Goal: Task Accomplishment & Management: Manage account settings

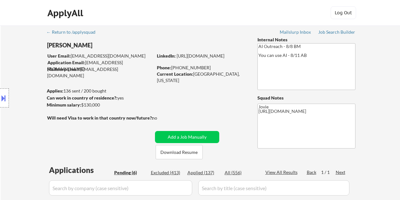
select select ""pending""
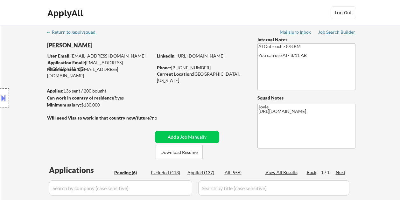
select select ""pending""
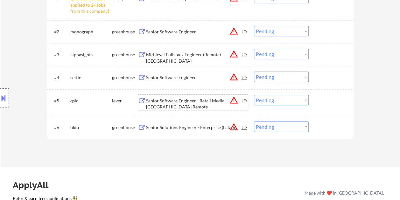
click at [321, 99] on div at bounding box center [332, 100] width 28 height 11
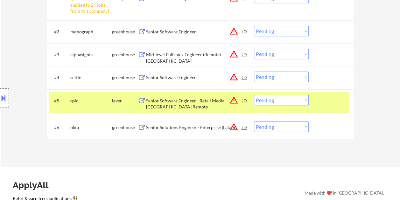
click at [308, 100] on select "Choose an option... Pending Applied Excluded (Questions) Excluded (Expired) Exc…" at bounding box center [281, 100] width 55 height 11
click at [254, 95] on select "Choose an option... Pending Applied Excluded (Questions) Excluded (Expired) Exc…" at bounding box center [281, 100] width 55 height 11
select select ""pending""
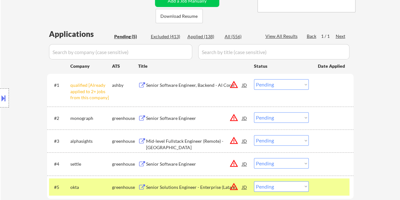
scroll to position [127, 0]
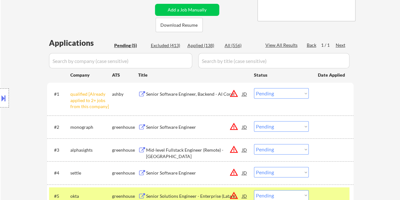
click at [304, 93] on select "Choose an option... Pending Applied Excluded (Questions) Excluded (Expired) Exc…" at bounding box center [281, 93] width 55 height 11
click at [254, 88] on select "Choose an option... Pending Applied Excluded (Questions) Excluded (Expired) Exc…" at bounding box center [281, 93] width 55 height 11
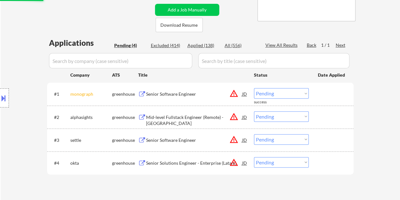
click at [331, 97] on div at bounding box center [332, 93] width 28 height 11
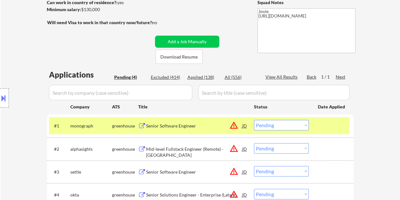
scroll to position [159, 0]
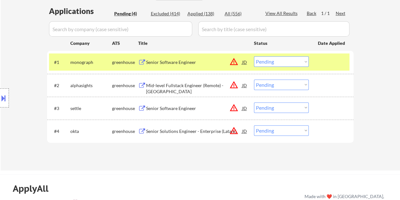
click at [330, 60] on div at bounding box center [332, 61] width 28 height 11
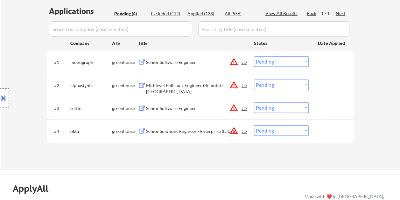
click at [330, 60] on div at bounding box center [332, 61] width 28 height 11
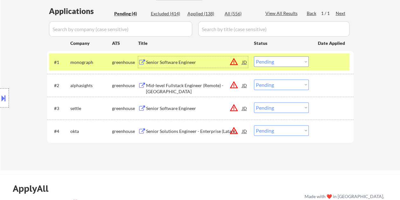
click at [188, 61] on div "Senior Software Engineer" at bounding box center [194, 62] width 96 height 6
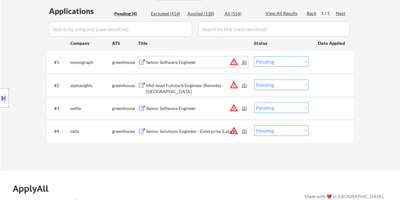
click at [323, 65] on div at bounding box center [332, 61] width 28 height 11
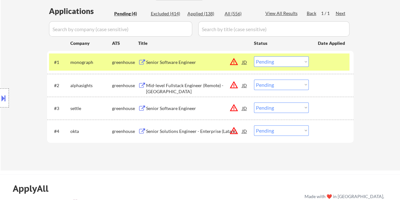
click at [305, 60] on select "Choose an option... Pending Applied Excluded (Questions) Excluded (Expired) Exc…" at bounding box center [281, 61] width 55 height 11
click at [254, 56] on select "Choose an option... Pending Applied Excluded (Questions) Excluded (Expired) Exc…" at bounding box center [281, 61] width 55 height 11
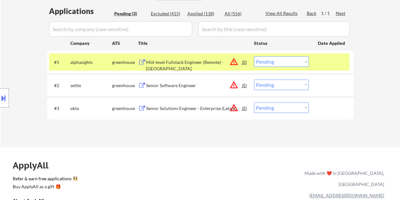
click at [322, 62] on div at bounding box center [332, 61] width 28 height 11
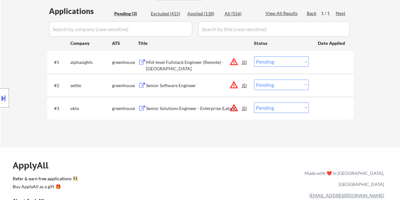
click at [325, 61] on div at bounding box center [332, 61] width 28 height 11
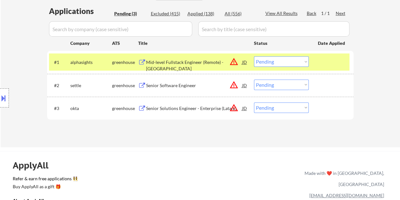
click at [182, 63] on div "Mid-level Fullstack Engineer (Remote) - US" at bounding box center [194, 65] width 96 height 12
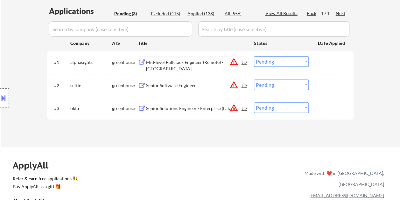
click at [321, 60] on div at bounding box center [332, 61] width 28 height 11
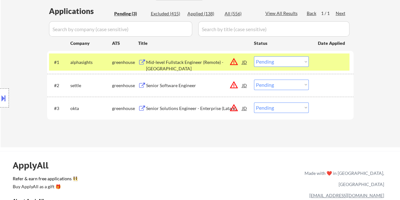
click at [305, 61] on select "Choose an option... Pending Applied Excluded (Questions) Excluded (Expired) Exc…" at bounding box center [281, 61] width 55 height 11
click at [254, 56] on select "Choose an option... Pending Applied Excluded (Questions) Excluded (Expired) Exc…" at bounding box center [281, 61] width 55 height 11
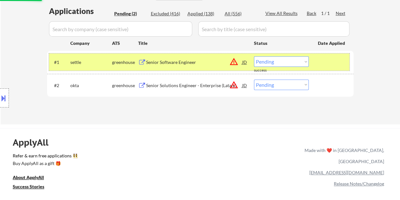
click at [315, 59] on div "#1 settle greenhouse Senior Software Engineer JD warning_amber Choose an option…" at bounding box center [199, 62] width 301 height 17
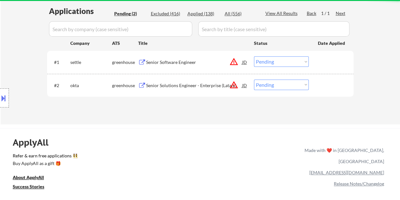
click at [318, 60] on div at bounding box center [332, 61] width 28 height 11
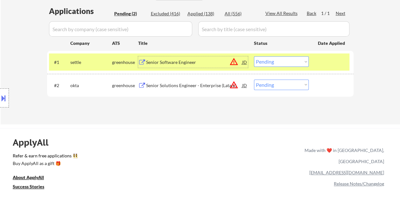
click at [179, 64] on div "Senior Software Engineer" at bounding box center [194, 62] width 96 height 6
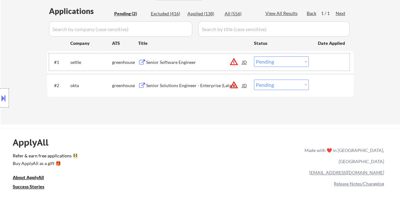
click at [320, 59] on div at bounding box center [332, 61] width 28 height 11
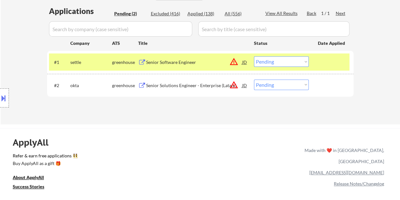
click at [294, 61] on select "Choose an option... Pending Applied Excluded (Questions) Excluded (Expired) Exc…" at bounding box center [281, 61] width 55 height 11
click at [254, 56] on select "Choose an option... Pending Applied Excluded (Questions) Excluded (Expired) Exc…" at bounding box center [281, 61] width 55 height 11
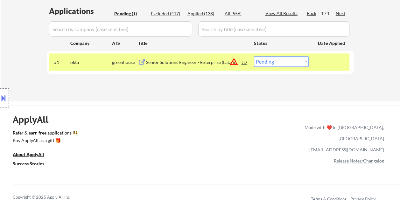
click at [160, 11] on div "Excluded (417)" at bounding box center [167, 14] width 32 height 6
select select ""excluded__bad_match_""
select select ""excluded__other_""
select select ""excluded__bad_match_""
select select ""excluded__expired_""
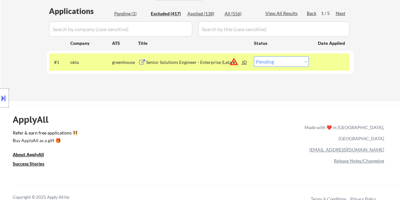
select select ""excluded""
select select ""excluded__bad_match_""
select select ""excluded__expired_""
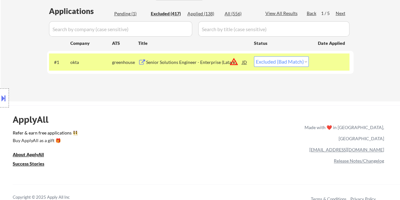
select select ""excluded__bad_match_""
select select ""excluded__other_""
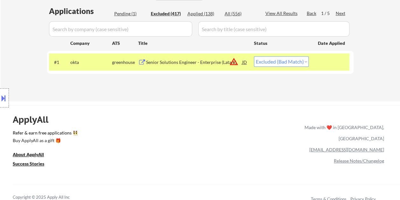
select select ""excluded""
select select ""excluded__expired_""
select select ""excluded__bad_match_""
select select ""excluded""
select select ""excluded__expired_""
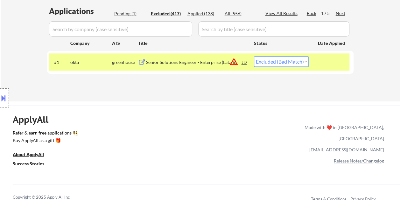
select select ""excluded__bad_match_""
select select ""excluded__other_""
select select ""excluded__bad_match_""
select select ""excluded__expired_""
select select ""excluded__bad_match_""
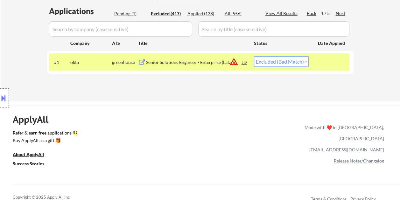
select select ""excluded""
select select ""excluded__bad_match_""
select select ""excluded__expired_""
select select ""excluded__other_""
select select ""excluded__bad_match_""
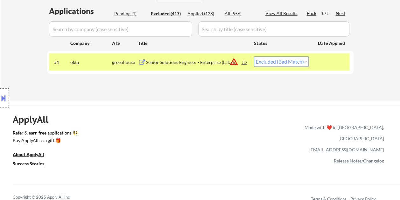
select select ""excluded__bad_match_""
select select ""excluded__other_""
select select ""excluded__bad_match_""
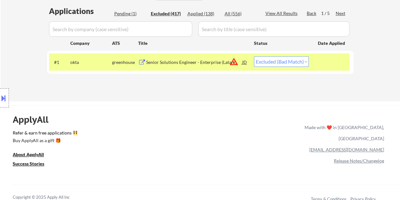
select select ""excluded__other_""
select select ""excluded__expired_""
select select ""excluded__bad_match_""
select select ""excluded""
select select ""excluded__other_""
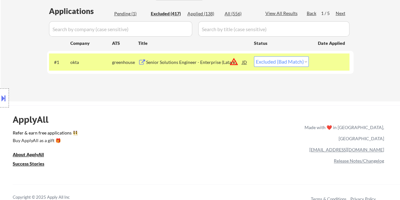
select select ""excluded__bad_match_""
select select ""excluded""
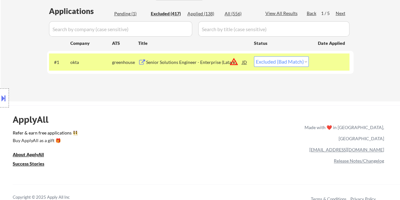
select select ""excluded__other_""
select select ""excluded__bad_match_""
select select ""excluded__salary_""
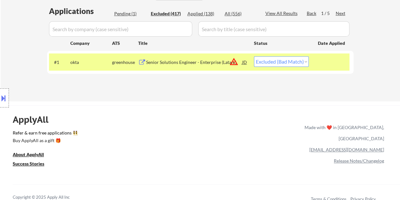
select select ""excluded__bad_match_""
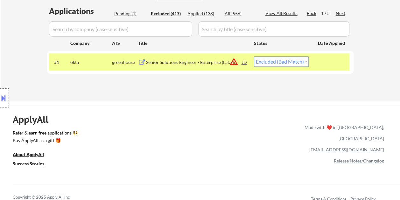
select select ""excluded__bad_match_""
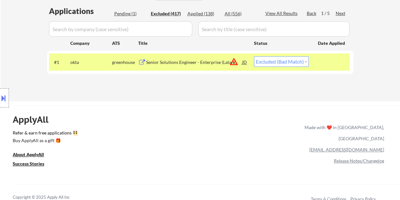
select select ""excluded__other_""
select select ""excluded__bad_match_""
select select ""excluded__other_""
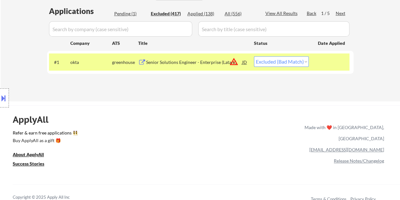
select select ""excluded__bad_match_""
select select ""excluded__other_""
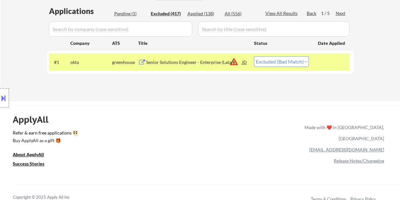
select select ""excluded__bad_match_""
select select ""excluded__other_""
select select ""excluded__bad_match_""
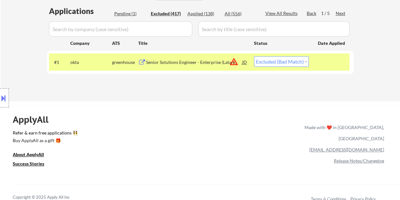
select select ""excluded__bad_match_""
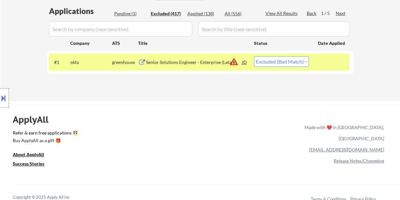
select select ""excluded__bad_match_""
select select ""excluded__expired_""
select select ""excluded__bad_match_""
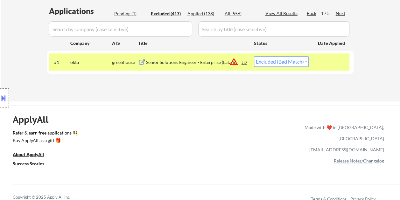
select select ""excluded__expired_""
select select ""excluded__bad_match_""
select select ""excluded__expired_""
select select ""excluded__bad_match_""
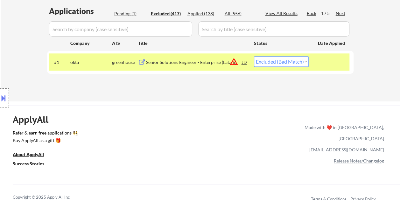
select select ""excluded__other_""
select select ""excluded__expired_""
select select ""excluded__bad_match_""
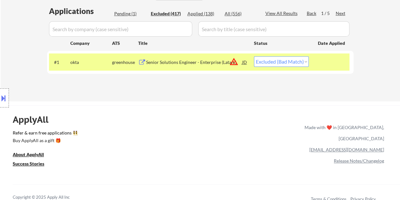
select select ""excluded__bad_match_""
select select ""excluded__other_""
select select ""excluded__bad_match_""
select select ""excluded__expired_""
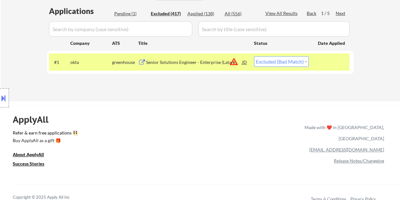
select select ""excluded__bad_match_""
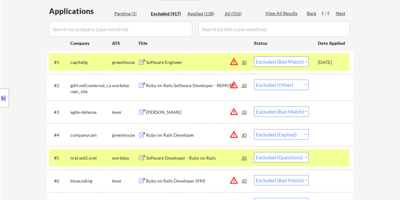
scroll to position [1081, 0]
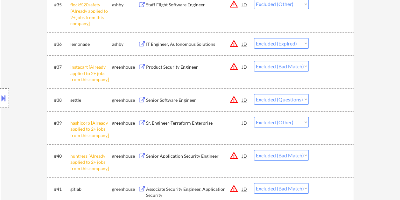
click at [306, 98] on select "Choose an option... Pending Applied Excluded (Questions) Excluded (Expired) Exc…" at bounding box center [281, 99] width 55 height 11
click at [254, 94] on select "Choose an option... Pending Applied Excluded (Questions) Excluded (Expired) Exc…" at bounding box center [281, 99] width 55 height 11
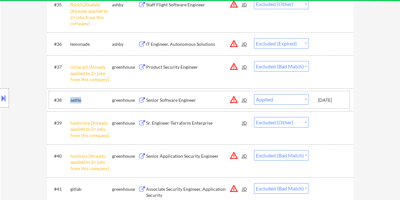
select select ""excluded__other_""
select select ""excluded__bad_match_""
select select ""excluded""
select select ""excluded__other_""
select select ""excluded__bad_match_""
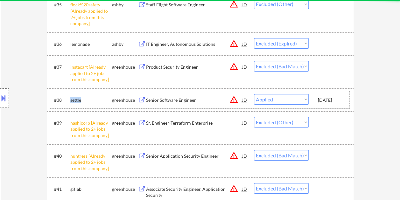
select select ""excluded__salary_""
select select ""excluded__bad_match_""
select select ""excluded__other_""
select select ""excluded__bad_match_""
select select ""excluded__other_""
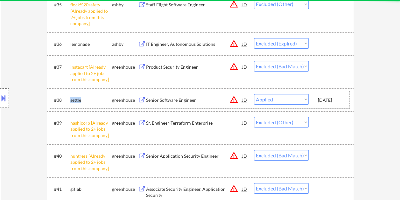
select select ""excluded__bad_match_""
select select ""excluded__other_""
select select ""excluded__bad_match_""
select select ""excluded__other_""
select select ""excluded__bad_match_""
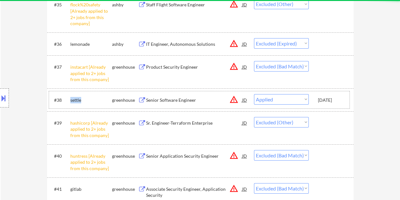
select select ""excluded__expired_""
select select ""excluded__bad_match_""
select select ""excluded__expired_""
select select ""excluded__bad_match_""
select select ""excluded__expired_""
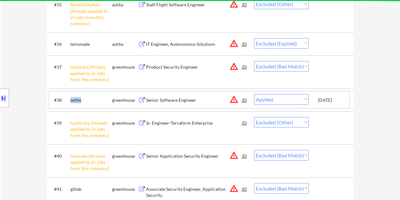
select select ""excluded__bad_match_""
select select ""excluded__other_""
select select ""excluded__expired_""
select select ""excluded__bad_match_""
select select ""excluded__other_""
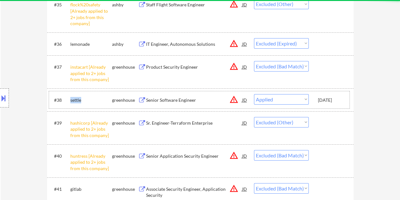
select select ""excluded__bad_match_""
select select ""excluded__expired_""
select select ""excluded__bad_match_""
select select ""excluded""
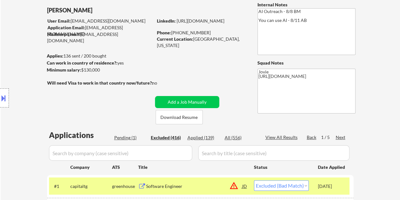
scroll to position [96, 0]
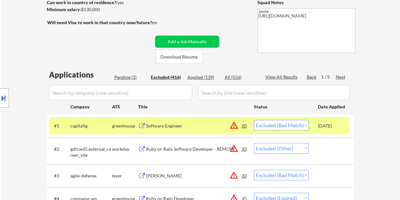
click at [127, 75] on div "Pending (1)" at bounding box center [130, 77] width 32 height 6
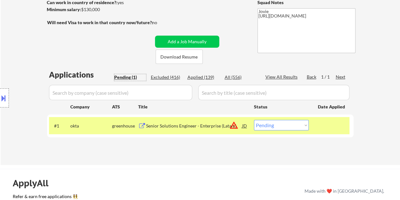
click at [327, 125] on div at bounding box center [332, 125] width 28 height 11
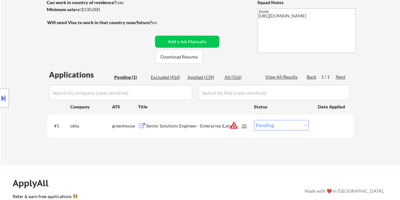
click at [326, 125] on div at bounding box center [332, 125] width 28 height 11
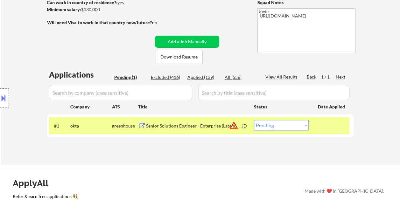
click at [198, 126] on div "Senior Solutions Engineer - Enterprise (Latam)" at bounding box center [194, 126] width 96 height 6
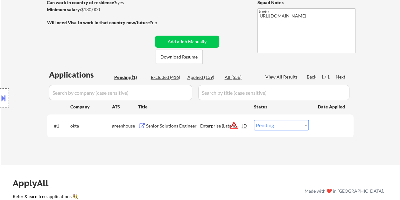
click at [111, 42] on div "Location Inclusions: remote" at bounding box center [57, 98] width 114 height 118
drag, startPoint x: 338, startPoint y: 127, endPoint x: 324, endPoint y: 127, distance: 14.7
click at [337, 127] on div at bounding box center [332, 125] width 28 height 11
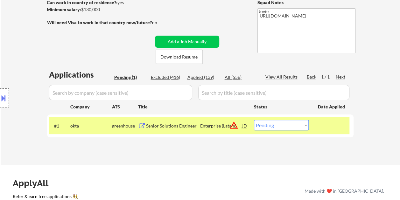
click at [299, 126] on select "Choose an option... Pending Applied Excluded (Questions) Excluded (Expired) Exc…" at bounding box center [281, 125] width 55 height 11
click at [254, 120] on select "Choose an option... Pending Applied Excluded (Questions) Excluded (Expired) Exc…" at bounding box center [281, 125] width 55 height 11
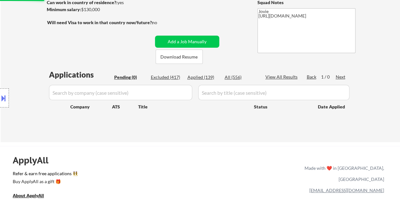
click at [210, 77] on div "Applied (139)" at bounding box center [204, 77] width 32 height 6
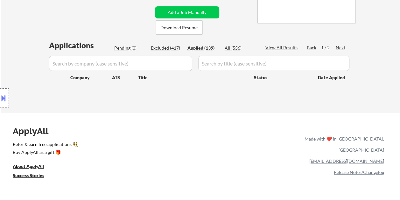
scroll to position [80, 0]
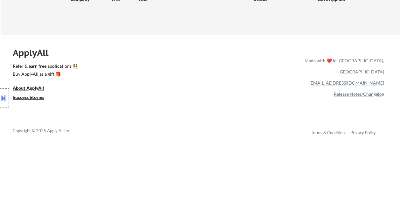
select select ""applied""
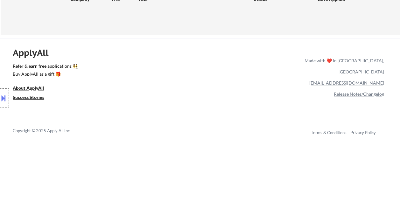
select select ""applied""
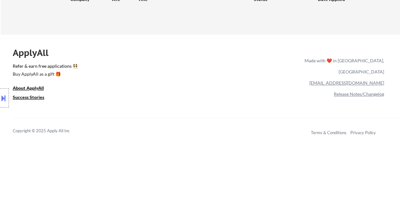
select select ""applied""
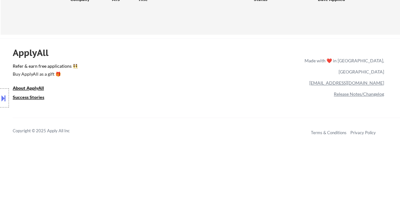
select select ""applied""
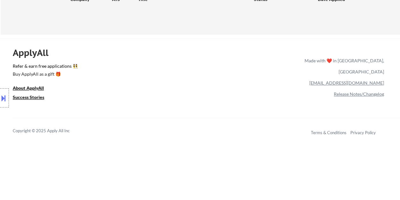
select select ""applied""
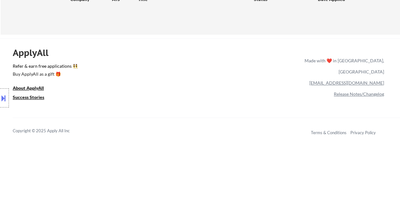
select select ""applied""
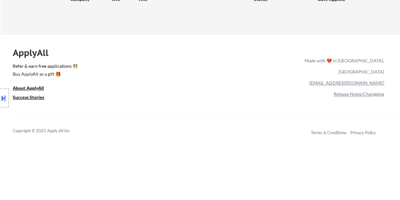
select select ""applied""
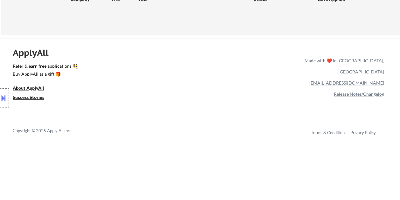
select select ""applied""
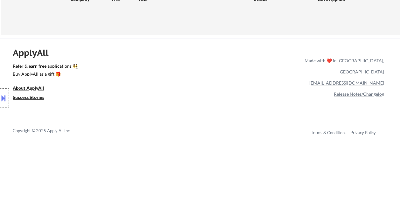
select select ""applied""
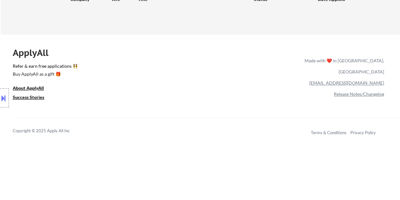
select select ""applied""
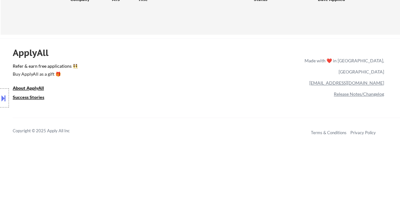
select select ""applied""
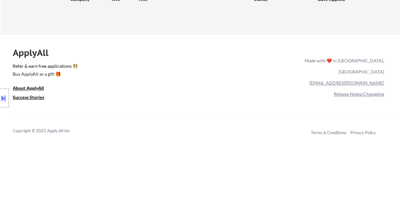
select select ""applied""
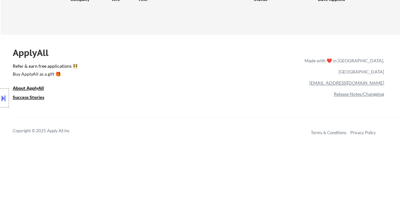
select select ""applied""
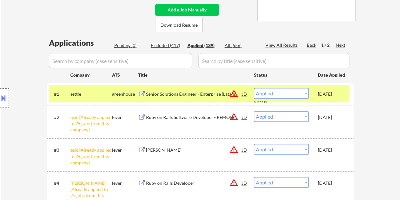
scroll to position [159, 0]
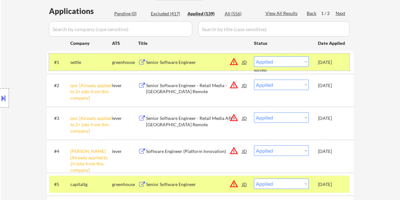
click at [325, 64] on div "[DATE]" at bounding box center [332, 62] width 28 height 6
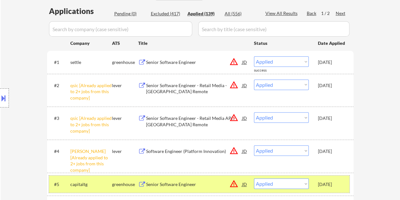
drag, startPoint x: 338, startPoint y: 178, endPoint x: 334, endPoint y: 173, distance: 7.1
click at [338, 179] on div "[DATE]" at bounding box center [332, 184] width 28 height 11
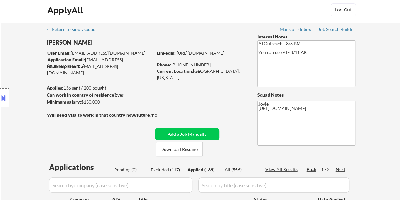
scroll to position [0, 0]
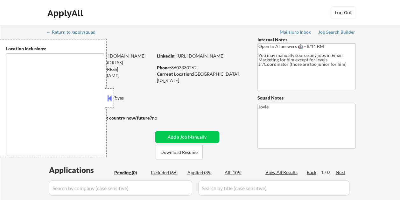
click at [109, 95] on button at bounding box center [109, 99] width 7 height 10
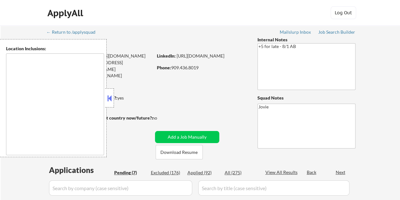
select select ""pending""
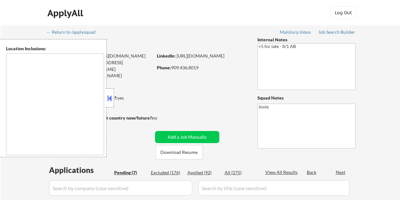
select select ""pending""
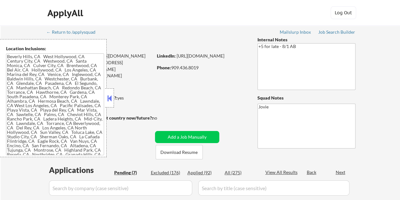
type textarea "Beverly Hills, CA West Hollywood, CA Century City, CA Westwood, CA Santa Monica…"
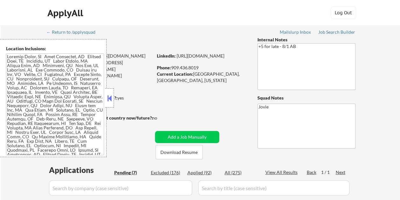
click at [111, 96] on button at bounding box center [109, 99] width 7 height 10
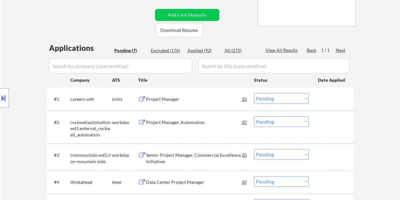
scroll to position [96, 0]
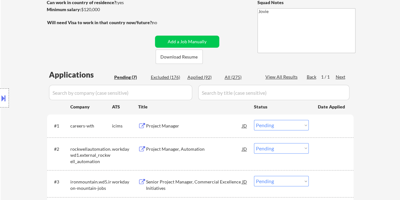
drag, startPoint x: 237, startPoint y: 15, endPoint x: 178, endPoint y: 0, distance: 60.7
click at [237, 15] on div "← Return to /applysquad Mailslurp Inbox Job Search Builder Ashley Tall User Ema…" at bounding box center [201, 125] width 318 height 390
click at [172, 61] on button "Download Resume" at bounding box center [179, 57] width 47 height 14
click at [221, 17] on div "← Return to /applysquad Mailslurp Inbox Job Search Builder Ashley Tall User Ema…" at bounding box center [201, 125] width 318 height 390
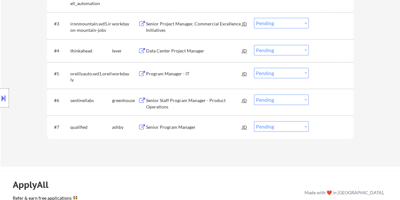
scroll to position [255, 0]
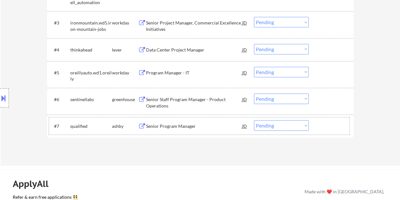
click at [325, 128] on div at bounding box center [332, 125] width 28 height 11
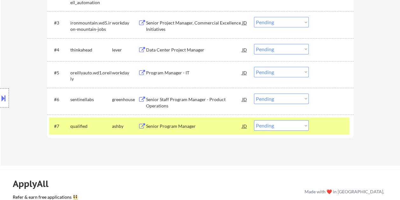
click at [204, 119] on div "#7 qualified ashby Senior Program Manager JD Choose an option... Pending Applie…" at bounding box center [199, 126] width 301 height 17
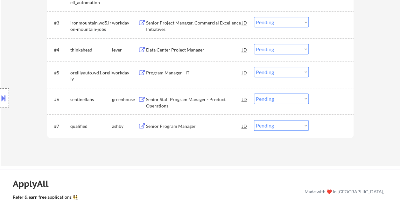
drag, startPoint x: 328, startPoint y: 134, endPoint x: 247, endPoint y: 124, distance: 81.9
click at [328, 134] on div "#7 qualified ashby Senior Program Manager JD Choose an option... Pending Applie…" at bounding box center [199, 126] width 301 height 17
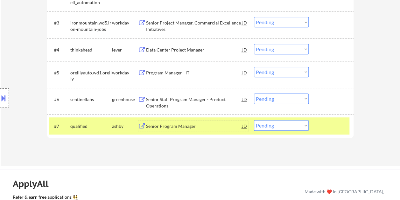
click at [223, 124] on div "Senior Program Manager" at bounding box center [194, 126] width 96 height 6
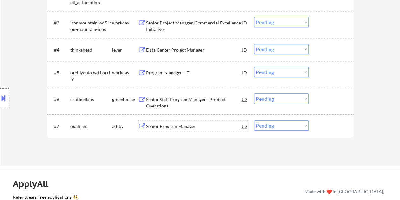
click at [317, 121] on div "#7 qualified ashby Senior Program Manager JD Choose an option... Pending Applie…" at bounding box center [199, 126] width 301 height 17
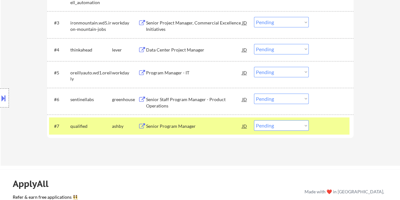
click at [303, 125] on select "Choose an option... Pending Applied Excluded (Questions) Excluded (Expired) Exc…" at bounding box center [281, 125] width 55 height 11
select select ""applied""
click at [254, 120] on select "Choose an option... Pending Applied Excluded (Questions) Excluded (Expired) Exc…" at bounding box center [281, 125] width 55 height 11
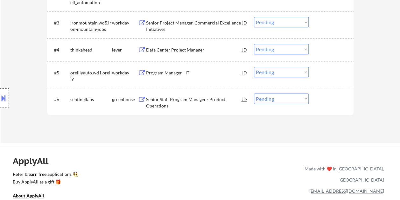
click at [327, 108] on div "#6 sentinellabs greenhouse Senior Staff Program Manager - Product Operations JD…" at bounding box center [199, 101] width 301 height 21
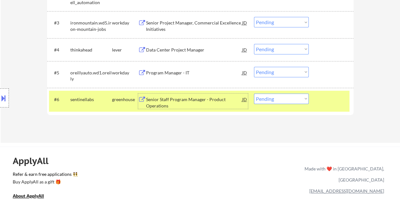
click at [184, 101] on div "Senior Staff Program Manager - Product Operations" at bounding box center [194, 103] width 96 height 12
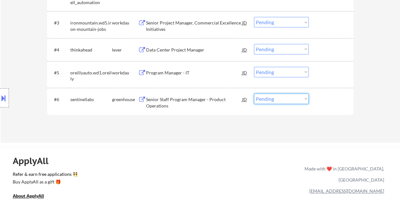
click at [307, 99] on select "Choose an option... Pending Applied Excluded (Questions) Excluded (Expired) Exc…" at bounding box center [281, 99] width 55 height 11
select select ""excluded__expired_""
click at [254, 94] on select "Choose an option... Pending Applied Excluded (Questions) Excluded (Expired) Exc…" at bounding box center [281, 99] width 55 height 11
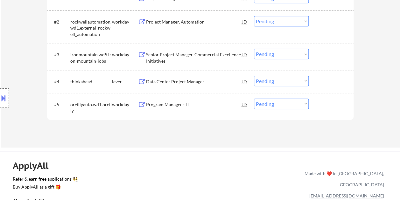
scroll to position [191, 0]
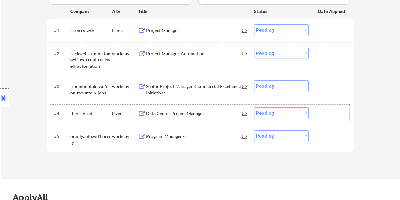
click at [333, 114] on div at bounding box center [332, 113] width 28 height 11
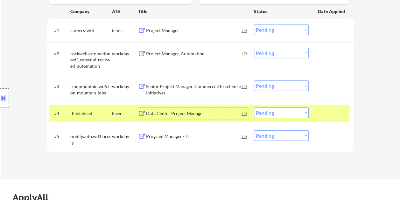
click at [207, 111] on div "Data Center Project Manager" at bounding box center [194, 114] width 96 height 6
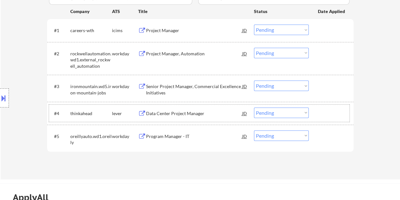
click at [318, 110] on div at bounding box center [332, 113] width 28 height 11
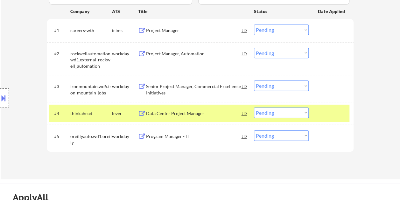
click at [302, 111] on select "Choose an option... Pending Applied Excluded (Questions) Excluded (Expired) Exc…" at bounding box center [281, 113] width 55 height 11
click at [254, 108] on select "Choose an option... Pending Applied Excluded (Questions) Excluded (Expired) Exc…" at bounding box center [281, 113] width 55 height 11
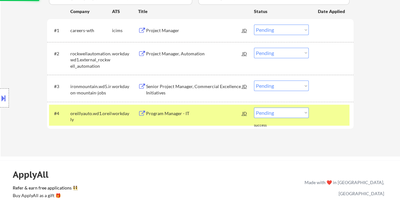
click at [325, 115] on div at bounding box center [332, 113] width 28 height 11
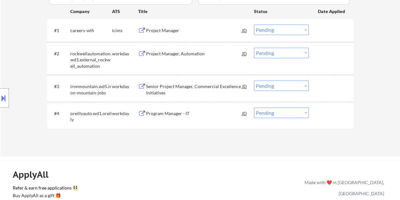
click at [330, 114] on div at bounding box center [332, 113] width 28 height 11
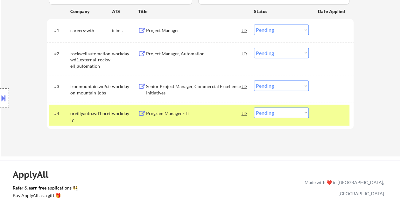
click at [220, 110] on div "Program Manager - IT" at bounding box center [194, 113] width 96 height 11
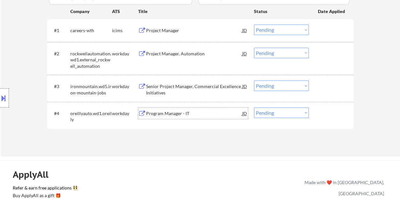
click at [319, 118] on div at bounding box center [332, 113] width 28 height 11
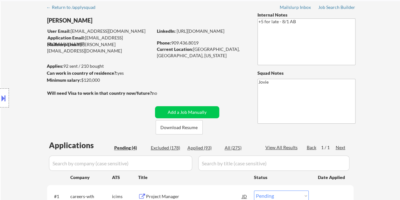
scroll to position [159, 0]
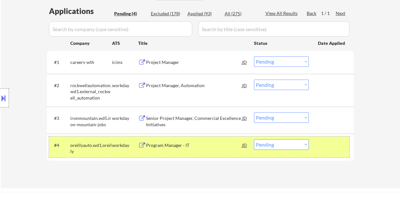
click at [329, 150] on div at bounding box center [332, 144] width 28 height 11
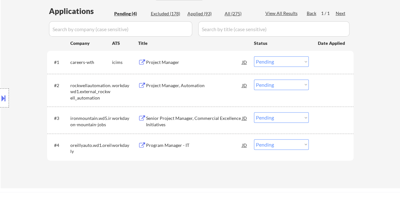
click at [323, 146] on div at bounding box center [332, 144] width 28 height 11
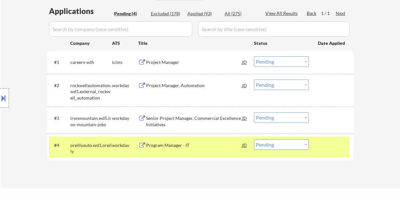
click at [305, 144] on select "Choose an option... Pending Applied Excluded (Questions) Excluded (Expired) Exc…" at bounding box center [281, 144] width 55 height 11
select select ""excluded__bad_match_""
click at [254, 139] on select "Choose an option... Pending Applied Excluded (Questions) Excluded (Expired) Exc…" at bounding box center [281, 144] width 55 height 11
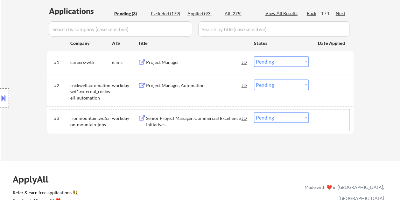
click at [325, 118] on div at bounding box center [332, 117] width 28 height 11
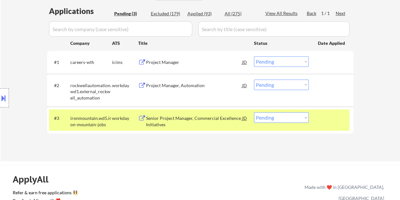
click at [208, 117] on div "Senior Project Manager, Commercial Excellence Initiatives" at bounding box center [194, 121] width 96 height 12
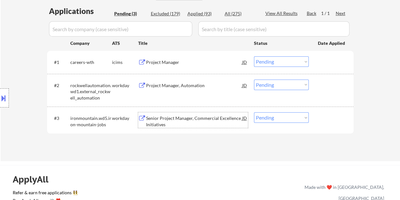
click at [310, 121] on div "#3 ironmountain.wd5.iron-mountain-jobs workday Senior Project Manager, Commerci…" at bounding box center [199, 120] width 301 height 21
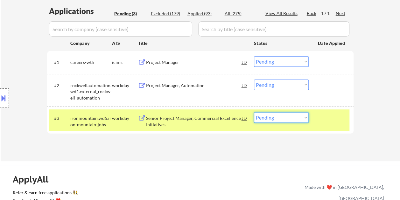
click at [302, 119] on select "Choose an option... Pending Applied Excluded (Questions) Excluded (Expired) Exc…" at bounding box center [281, 117] width 55 height 11
select select ""applied""
click at [254, 112] on select "Choose an option... Pending Applied Excluded (Questions) Excluded (Expired) Exc…" at bounding box center [281, 117] width 55 height 11
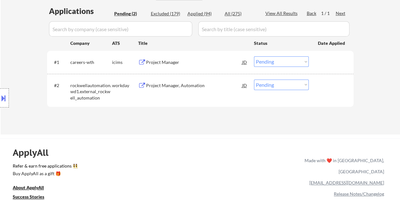
click at [323, 95] on div "#2 rockwellautomation.wd1.external_rockwell_automation workday Project Manager,…" at bounding box center [199, 90] width 301 height 27
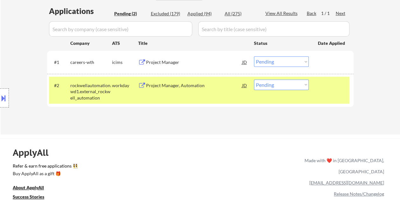
click at [218, 82] on div "Project Manager, Automation" at bounding box center [194, 85] width 96 height 6
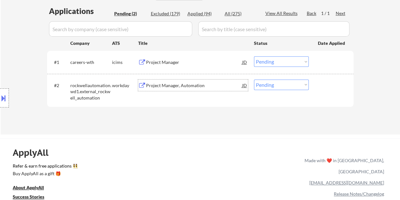
click at [321, 81] on div at bounding box center [332, 85] width 28 height 11
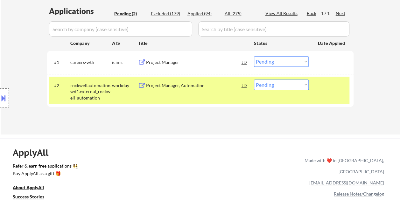
click at [296, 82] on select "Choose an option... Pending Applied Excluded (Questions) Excluded (Expired) Exc…" at bounding box center [281, 85] width 55 height 11
select select ""excluded__bad_match_""
click at [254, 80] on select "Choose an option... Pending Applied Excluded (Questions) Excluded (Expired) Exc…" at bounding box center [281, 85] width 55 height 11
click at [329, 92] on div "#2 rockwellautomation.wd1.external_rockwell_automation workday Project Manager,…" at bounding box center [199, 90] width 301 height 27
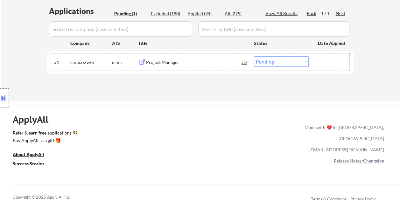
click at [325, 66] on div at bounding box center [332, 61] width 28 height 11
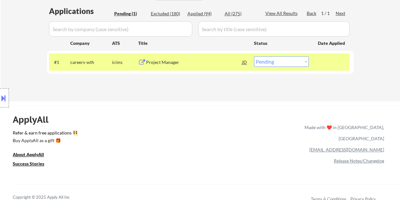
click at [190, 66] on div "Project Manager" at bounding box center [194, 61] width 96 height 11
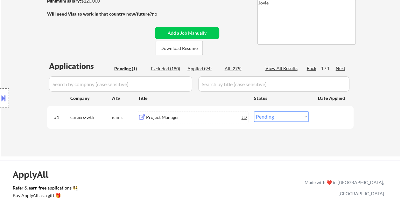
scroll to position [96, 0]
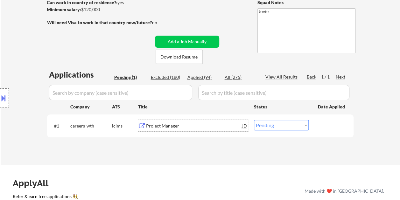
click at [208, 122] on div "Project Manager" at bounding box center [194, 125] width 96 height 11
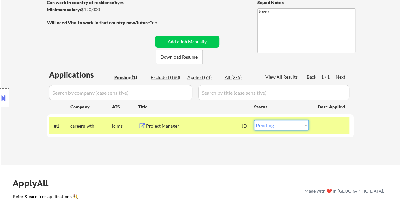
click at [288, 123] on select "Choose an option... Pending Applied Excluded (Questions) Excluded (Expired) Exc…" at bounding box center [281, 125] width 55 height 11
select select ""applied""
click at [254, 120] on select "Choose an option... Pending Applied Excluded (Questions) Excluded (Expired) Exc…" at bounding box center [281, 125] width 55 height 11
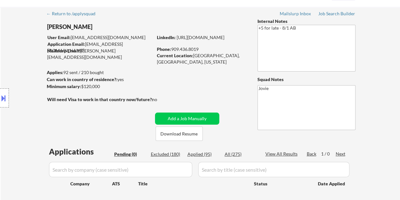
scroll to position [32, 0]
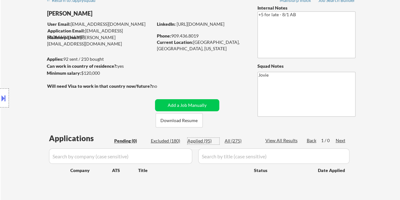
click at [204, 142] on div "Applied (95)" at bounding box center [204, 141] width 32 height 6
select select ""applied""
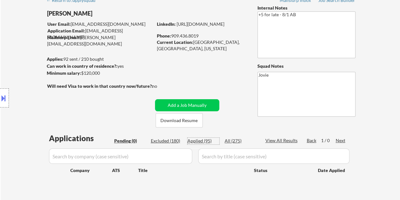
select select ""applied""
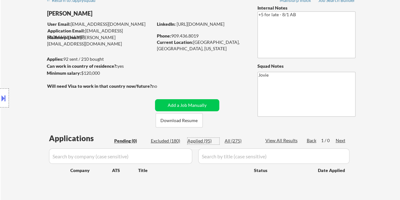
select select ""applied""
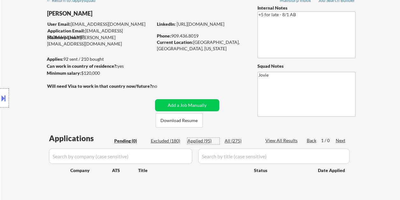
select select ""applied""
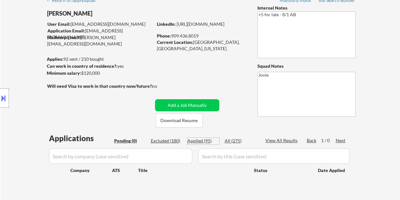
select select ""applied""
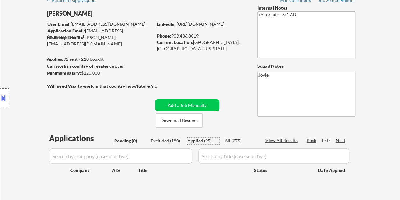
select select ""applied""
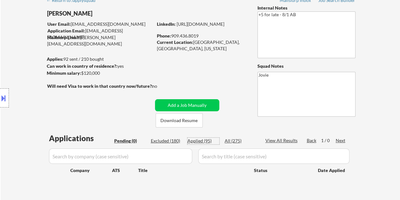
select select ""applied""
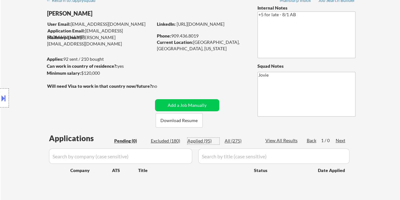
select select ""applied""
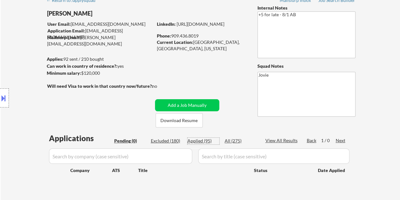
select select ""applied""
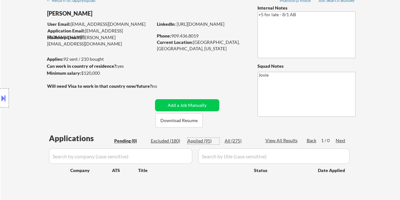
select select ""applied""
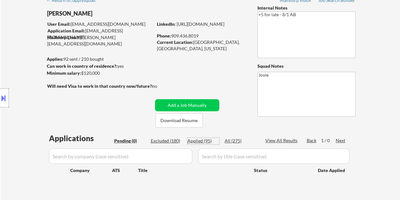
select select ""applied""
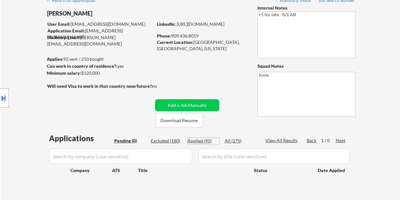
select select ""applied""
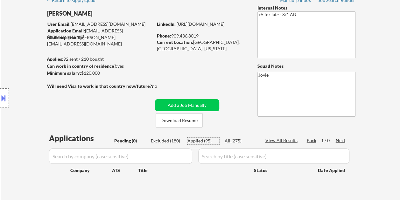
select select ""applied""
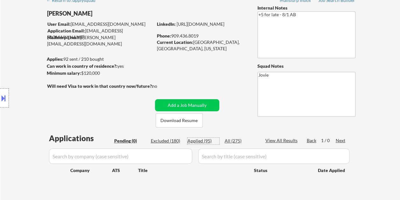
select select ""applied""
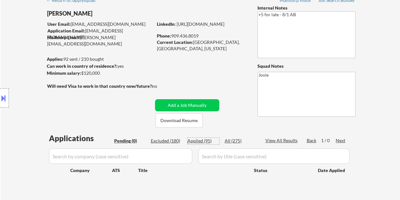
select select ""applied""
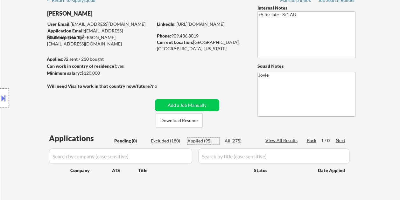
select select ""applied""
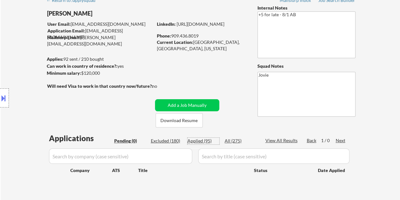
select select ""applied""
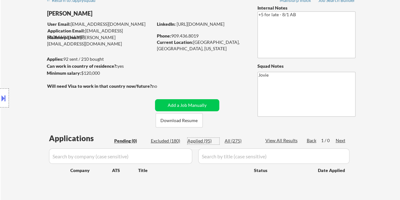
select select ""applied""
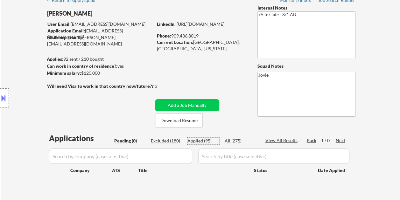
select select ""applied""
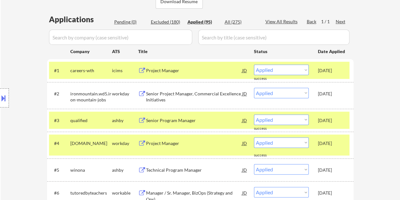
scroll to position [159, 0]
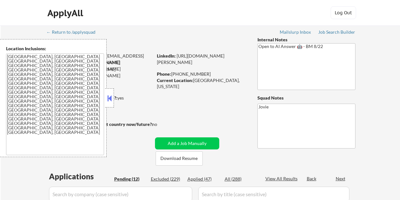
select select ""pending""
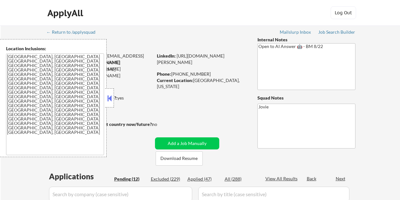
select select ""pending""
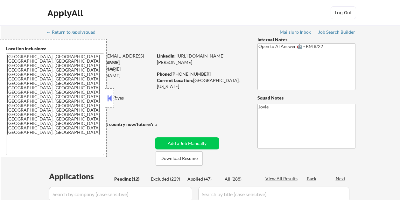
select select ""pending""
click at [112, 97] on button at bounding box center [109, 99] width 7 height 10
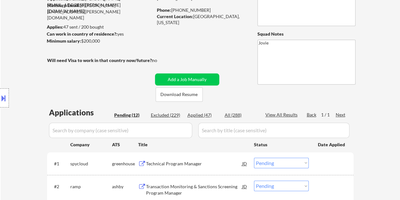
scroll to position [64, 0]
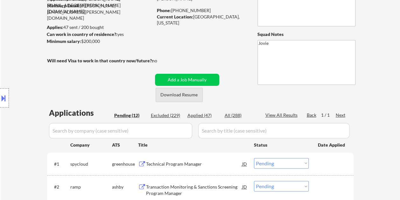
click at [180, 94] on button "Download Resume" at bounding box center [179, 95] width 47 height 14
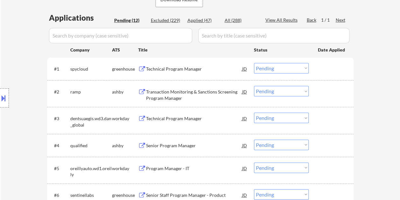
scroll to position [159, 0]
drag, startPoint x: 329, startPoint y: 97, endPoint x: 234, endPoint y: 88, distance: 95.0
click at [329, 97] on div "#2 ramp ashby Transaction Monitoring & Sanctions Screening Program Manager JD C…" at bounding box center [199, 93] width 301 height 21
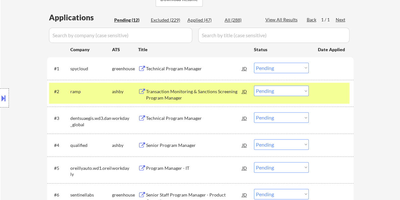
click at [198, 90] on div "Transaction Monitoring & Sanctions Screening Program Manager" at bounding box center [194, 95] width 96 height 12
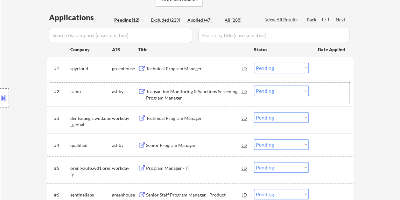
drag, startPoint x: 327, startPoint y: 90, endPoint x: 305, endPoint y: 94, distance: 21.6
click at [327, 90] on div at bounding box center [332, 91] width 28 height 11
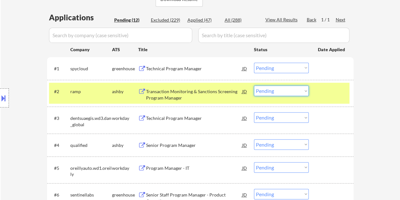
click at [302, 94] on select "Choose an option... Pending Applied Excluded (Questions) Excluded (Expired) Exc…" at bounding box center [281, 91] width 55 height 11
click at [254, 86] on select "Choose an option... Pending Applied Excluded (Questions) Excluded (Expired) Exc…" at bounding box center [281, 91] width 55 height 11
select select ""pending""
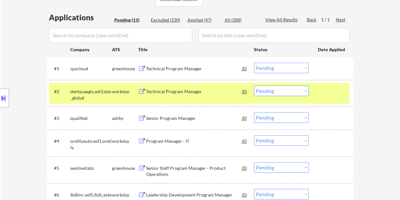
click at [333, 92] on div at bounding box center [332, 91] width 28 height 11
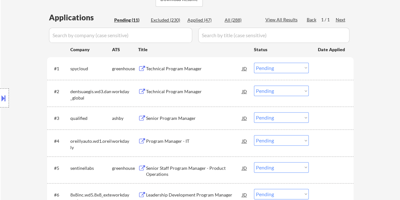
click at [322, 70] on div at bounding box center [332, 68] width 28 height 11
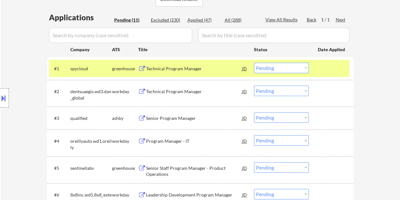
click at [199, 71] on div "Technical Program Manager" at bounding box center [194, 69] width 96 height 6
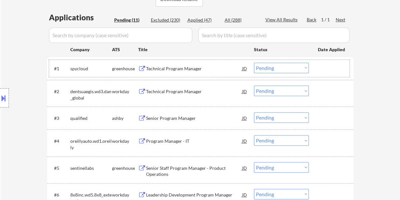
click at [329, 68] on div at bounding box center [332, 68] width 28 height 11
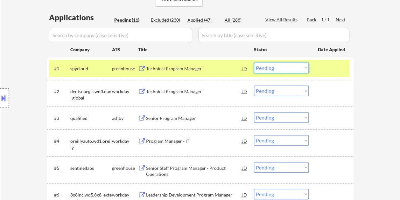
click at [305, 66] on select "Choose an option... Pending Applied Excluded (Questions) Excluded (Expired) Exc…" at bounding box center [281, 68] width 55 height 11
click at [254, 63] on select "Choose an option... Pending Applied Excluded (Questions) Excluded (Expired) Exc…" at bounding box center [281, 68] width 55 height 11
select select ""pending""
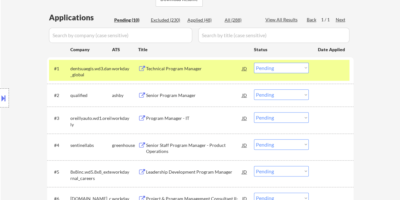
click at [320, 75] on div "#1 dentsuaegis.wd3.dan_global workday Technical Program Manager JD Choose an op…" at bounding box center [199, 70] width 301 height 21
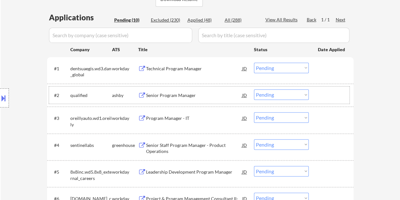
click at [324, 96] on div at bounding box center [332, 94] width 28 height 11
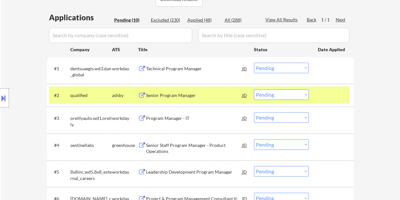
click at [201, 92] on div "Senior Program Manager" at bounding box center [194, 94] width 96 height 11
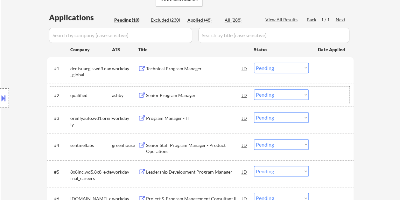
drag, startPoint x: 325, startPoint y: 95, endPoint x: 307, endPoint y: 93, distance: 17.6
click at [324, 95] on div at bounding box center [332, 94] width 28 height 11
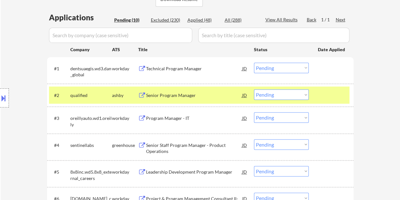
click at [306, 93] on select "Choose an option... Pending Applied Excluded (Questions) Excluded (Expired) Exc…" at bounding box center [281, 94] width 55 height 11
click at [254, 89] on select "Choose an option... Pending Applied Excluded (Questions) Excluded (Expired) Exc…" at bounding box center [281, 94] width 55 height 11
select select ""pending""
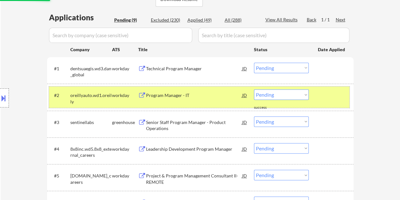
click at [333, 97] on div at bounding box center [332, 94] width 28 height 11
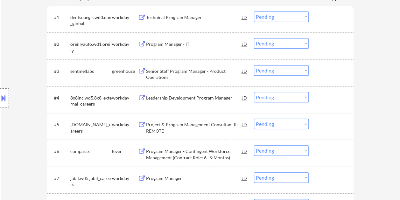
scroll to position [191, 0]
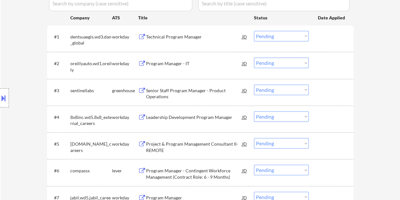
click at [318, 90] on div at bounding box center [332, 90] width 28 height 11
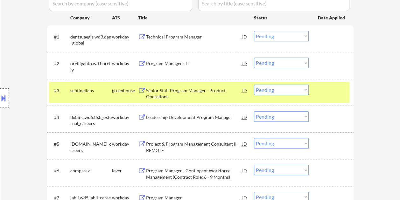
click at [205, 92] on div "Senior Staff Program Manager - Product Operations" at bounding box center [194, 94] width 96 height 12
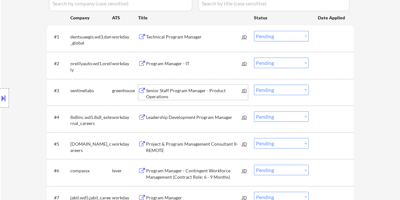
drag, startPoint x: 343, startPoint y: 88, endPoint x: 325, endPoint y: 93, distance: 18.5
click at [342, 88] on div at bounding box center [332, 90] width 28 height 11
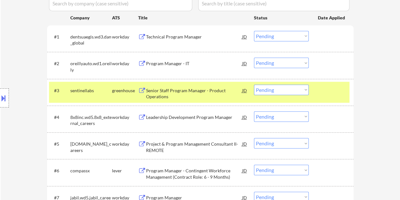
click at [301, 92] on select "Choose an option... Pending Applied Excluded (Questions) Excluded (Expired) Exc…" at bounding box center [281, 90] width 55 height 11
click at [254, 85] on select "Choose an option... Pending Applied Excluded (Questions) Excluded (Expired) Exc…" at bounding box center [281, 90] width 55 height 11
select select ""pending""
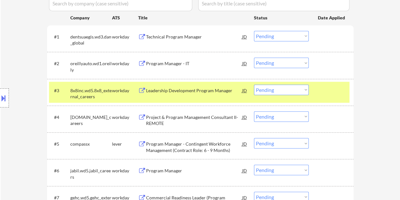
click at [327, 89] on div at bounding box center [332, 90] width 28 height 11
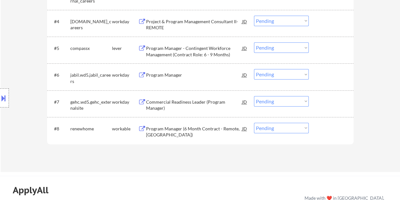
scroll to position [318, 0]
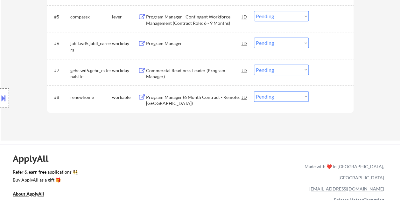
click at [331, 99] on div at bounding box center [332, 96] width 28 height 11
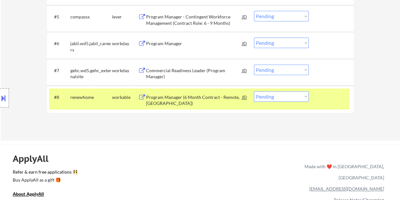
click at [238, 100] on div "Program Manager (6 Month Contract - Remote, US)" at bounding box center [194, 100] width 96 height 12
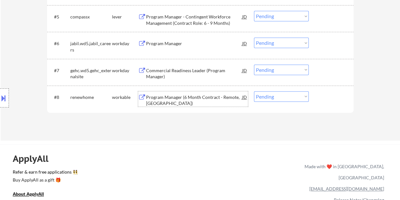
drag, startPoint x: 348, startPoint y: 101, endPoint x: 326, endPoint y: 102, distance: 22.6
click at [347, 101] on div "#8 renewhome workable Program Manager (6 Month Contract - Remote, US) JD Choose…" at bounding box center [199, 99] width 301 height 21
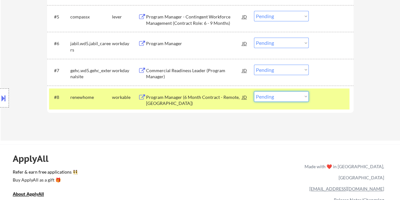
click at [304, 96] on select "Choose an option... Pending Applied Excluded (Questions) Excluded (Expired) Exc…" at bounding box center [281, 96] width 55 height 11
select select ""excluded__bad_match_""
click at [254, 91] on select "Choose an option... Pending Applied Excluded (Questions) Excluded (Expired) Exc…" at bounding box center [281, 96] width 55 height 11
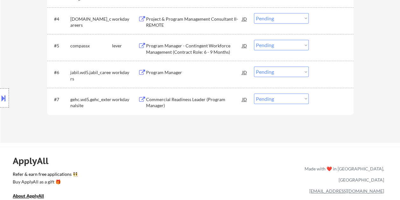
scroll to position [255, 0]
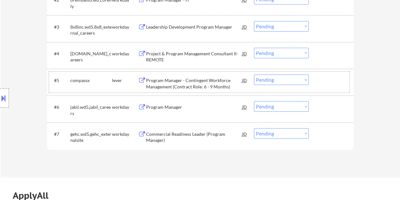
click at [327, 78] on div at bounding box center [332, 80] width 28 height 11
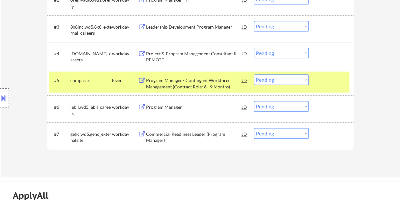
click at [190, 82] on div "Program Manager - Contingent Workforce Management (Contract Role: 6 - 9 Months)" at bounding box center [194, 83] width 96 height 12
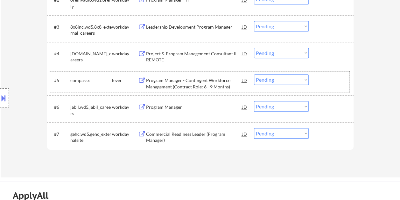
click at [318, 80] on div at bounding box center [332, 80] width 28 height 11
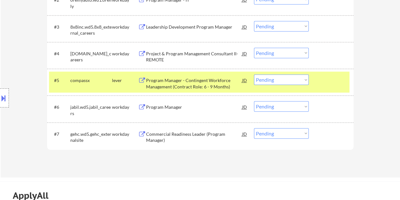
click at [306, 81] on select "Choose an option... Pending Applied Excluded (Questions) Excluded (Expired) Exc…" at bounding box center [281, 80] width 55 height 11
click at [254, 75] on select "Choose an option... Pending Applied Excluded (Questions) Excluded (Expired) Exc…" at bounding box center [281, 80] width 55 height 11
select select ""pending""
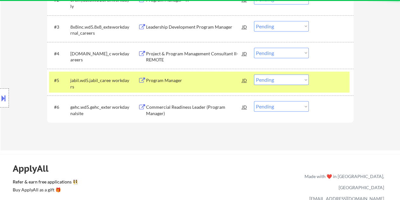
click at [318, 77] on div at bounding box center [332, 80] width 28 height 11
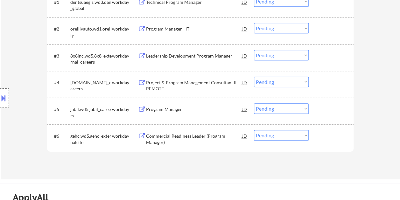
scroll to position [159, 0]
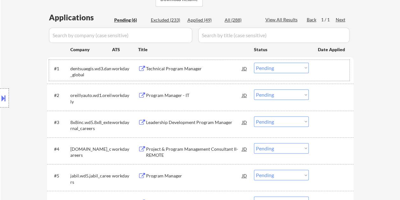
click at [318, 69] on div at bounding box center [332, 68] width 28 height 11
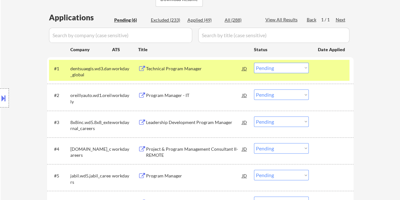
click at [324, 69] on div at bounding box center [332, 68] width 28 height 11
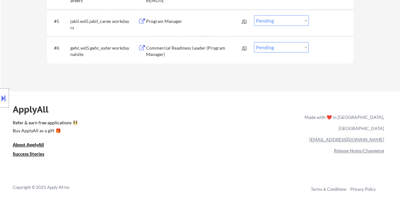
scroll to position [318, 0]
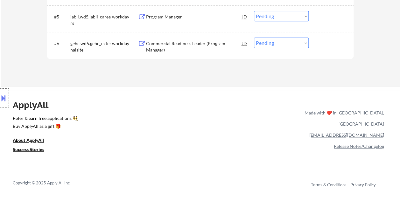
click at [326, 42] on div at bounding box center [332, 43] width 28 height 11
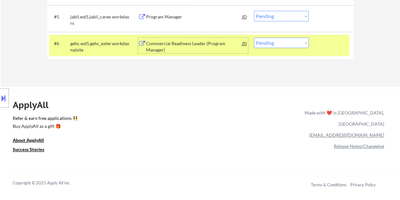
click at [194, 44] on div "Commercial Readiness Leader (Program Manager)" at bounding box center [194, 46] width 96 height 12
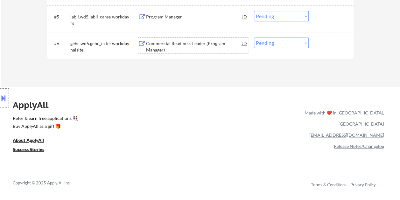
drag, startPoint x: 331, startPoint y: 49, endPoint x: 317, endPoint y: 49, distance: 14.7
click at [331, 49] on div "#6 gehc.wd5.gehc_externalsite workday Commercial Readiness Leader (Program Mana…" at bounding box center [199, 45] width 301 height 21
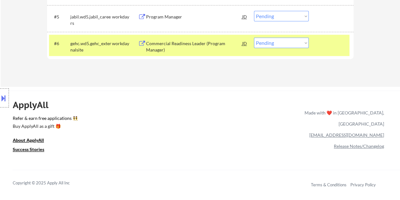
click at [308, 43] on select "Choose an option... Pending Applied Excluded (Questions) Excluded (Expired) Exc…" at bounding box center [281, 43] width 55 height 11
select select ""excluded__salary_""
click at [254, 38] on select "Choose an option... Pending Applied Excluded (Questions) Excluded (Expired) Exc…" at bounding box center [281, 43] width 55 height 11
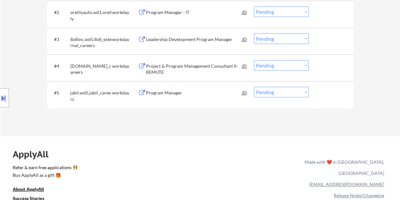
scroll to position [255, 0]
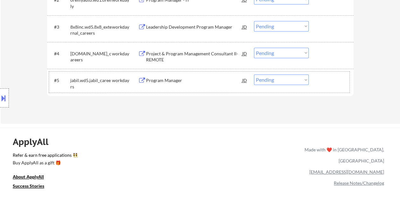
click at [329, 81] on div at bounding box center [332, 80] width 28 height 11
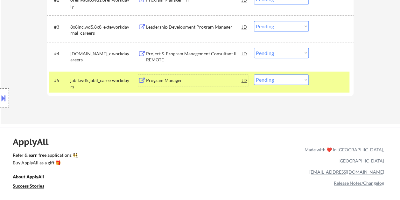
click at [213, 79] on div "Program Manager" at bounding box center [194, 80] width 96 height 6
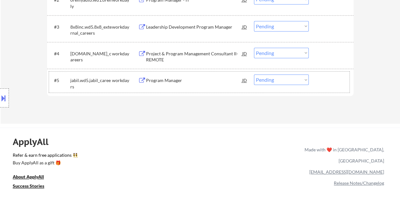
click at [317, 77] on div "#5 jabil.wd5.jabil_careers workday Program Manager JD Choose an option... Pendi…" at bounding box center [199, 82] width 301 height 21
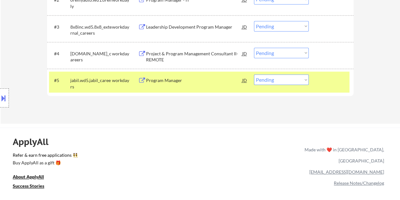
click at [304, 79] on select "Choose an option... Pending Applied Excluded (Questions) Excluded (Expired) Exc…" at bounding box center [281, 80] width 55 height 11
select select ""excluded__bad_match_""
click at [254, 75] on select "Choose an option... Pending Applied Excluded (Questions) Excluded (Expired) Exc…" at bounding box center [281, 80] width 55 height 11
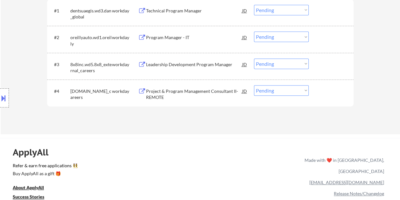
scroll to position [223, 0]
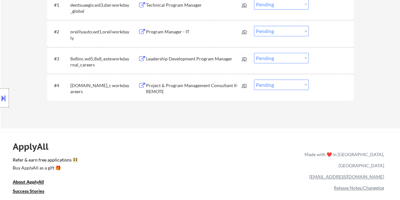
click at [318, 84] on div at bounding box center [332, 85] width 28 height 11
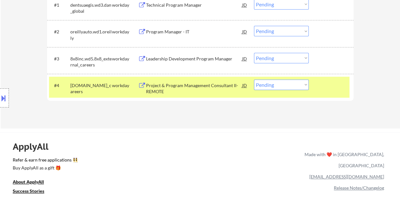
click at [190, 83] on div "Project & Program Management Consultant II- REMOTE" at bounding box center [194, 88] width 96 height 12
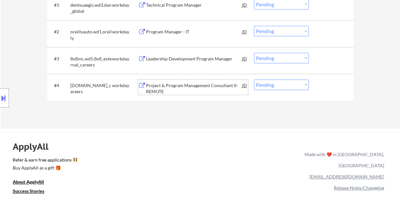
click at [311, 82] on div "#4 allstate.wd5.allstate_careers workday Project & Program Management Consultan…" at bounding box center [199, 87] width 301 height 21
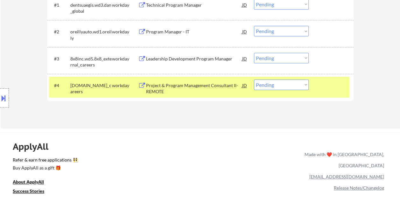
click at [297, 83] on select "Choose an option... Pending Applied Excluded (Questions) Excluded (Expired) Exc…" at bounding box center [281, 85] width 55 height 11
select select ""excluded__expired_""
click at [254, 80] on select "Choose an option... Pending Applied Excluded (Questions) Excluded (Expired) Exc…" at bounding box center [281, 85] width 55 height 11
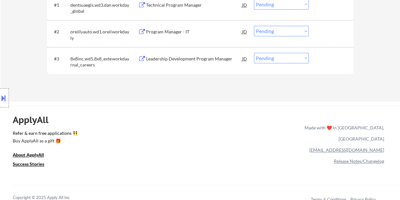
click at [328, 62] on div at bounding box center [332, 58] width 28 height 11
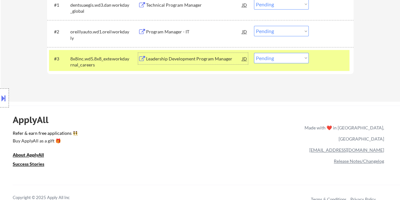
click at [189, 56] on div "Leadership Development Program Manager" at bounding box center [194, 59] width 96 height 6
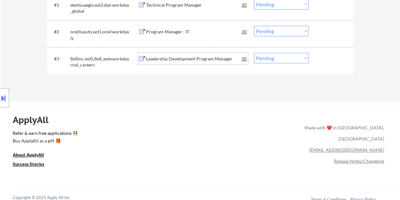
drag, startPoint x: 320, startPoint y: 57, endPoint x: 313, endPoint y: 59, distance: 7.9
click at [320, 57] on div at bounding box center [332, 58] width 28 height 11
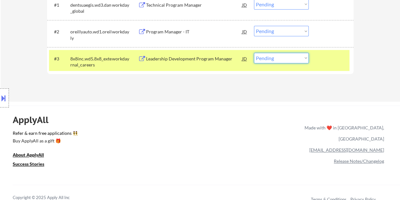
click at [297, 56] on select "Choose an option... Pending Applied Excluded (Questions) Excluded (Expired) Exc…" at bounding box center [281, 58] width 55 height 11
select select ""excluded__salary_""
click at [254, 53] on select "Choose an option... Pending Applied Excluded (Questions) Excluded (Expired) Exc…" at bounding box center [281, 58] width 55 height 11
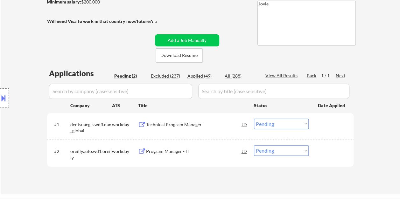
scroll to position [159, 0]
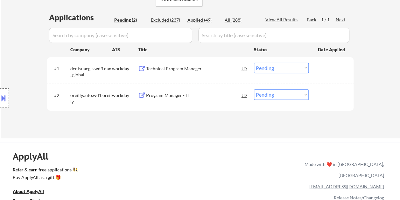
click at [333, 95] on div at bounding box center [332, 94] width 28 height 11
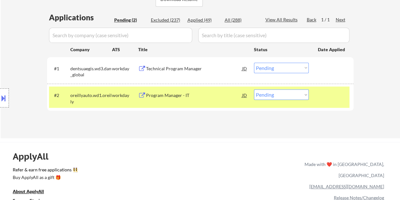
click at [226, 91] on div "Program Manager - IT" at bounding box center [194, 94] width 96 height 11
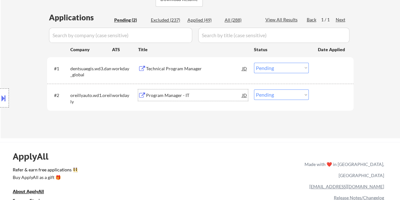
drag, startPoint x: 314, startPoint y: 92, endPoint x: 309, endPoint y: 94, distance: 5.6
click at [315, 92] on div "#2 oreillyauto.wd1.oreilly workday Program Manager - IT JD Choose an option... …" at bounding box center [199, 97] width 301 height 21
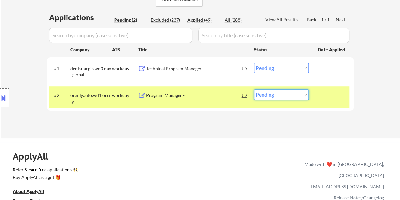
click at [305, 95] on select "Choose an option... Pending Applied Excluded (Questions) Excluded (Expired) Exc…" at bounding box center [281, 94] width 55 height 11
select select ""excluded__salary_""
click at [254, 89] on select "Choose an option... Pending Applied Excluded (Questions) Excluded (Expired) Exc…" at bounding box center [281, 94] width 55 height 11
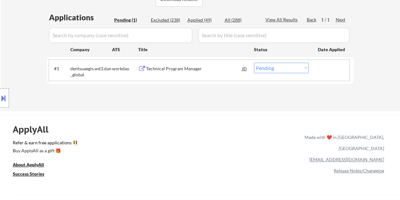
click at [326, 68] on div at bounding box center [332, 68] width 28 height 11
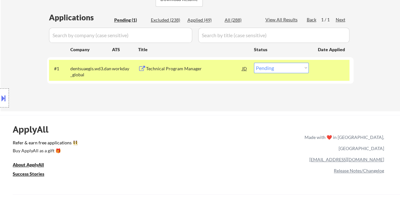
click at [154, 65] on div "Technical Program Manager" at bounding box center [194, 68] width 96 height 11
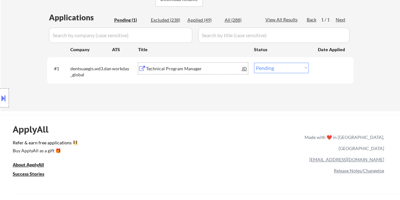
drag, startPoint x: 319, startPoint y: 71, endPoint x: 303, endPoint y: 72, distance: 16.0
click at [318, 71] on div at bounding box center [332, 68] width 28 height 11
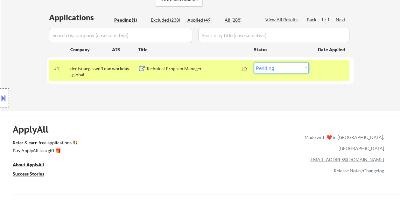
click at [302, 72] on select "Choose an option... Pending Applied Excluded (Questions) Excluded (Expired) Exc…" at bounding box center [281, 68] width 55 height 11
select select ""applied""
click at [254, 63] on select "Choose an option... Pending Applied Excluded (Questions) Excluded (Expired) Exc…" at bounding box center [281, 68] width 55 height 11
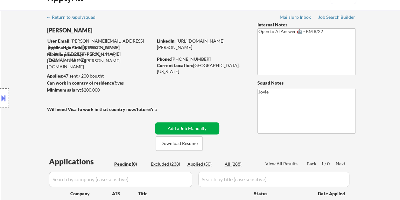
scroll to position [0, 0]
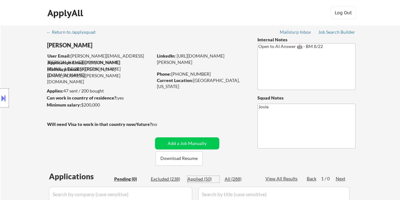
click at [198, 180] on div "Applied (50)" at bounding box center [204, 179] width 32 height 6
select select ""applied""
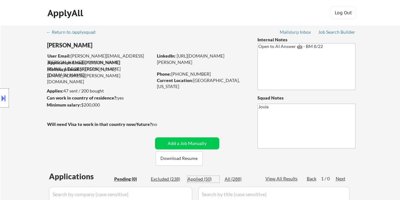
select select ""applied""
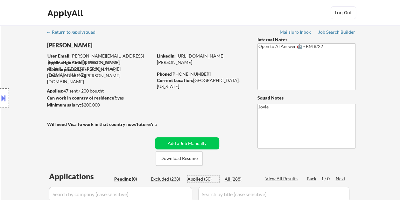
select select ""applied""
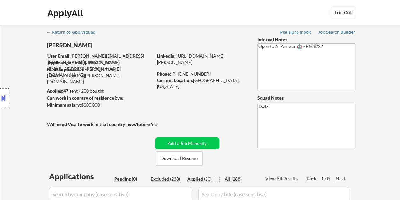
select select ""applied""
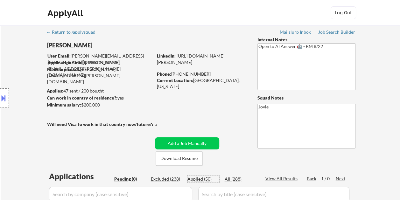
select select ""applied""
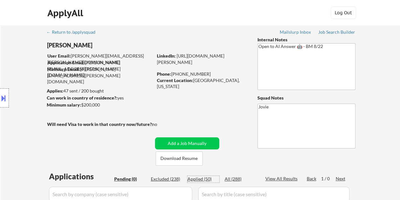
select select ""applied""
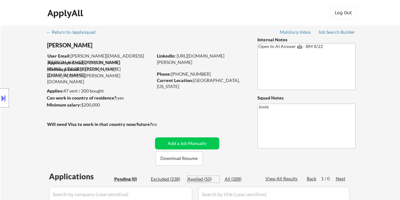
select select ""applied""
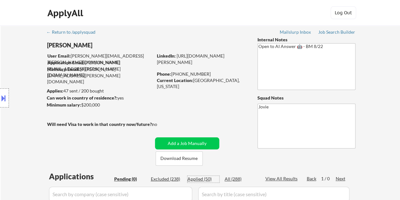
select select ""applied""
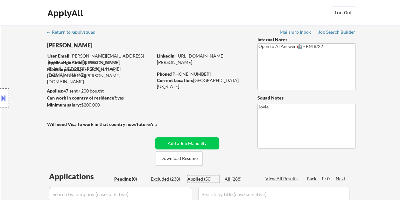
select select ""applied""
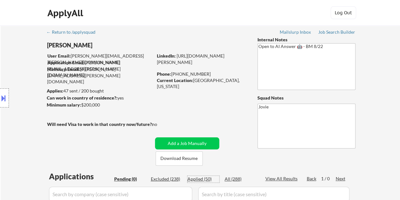
select select ""applied""
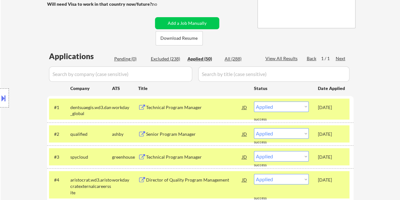
scroll to position [191, 0]
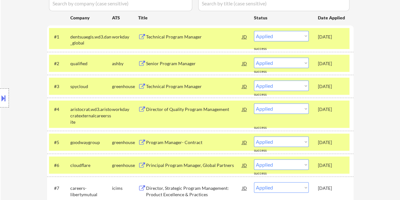
click at [332, 38] on div "[DATE]" at bounding box center [332, 37] width 28 height 6
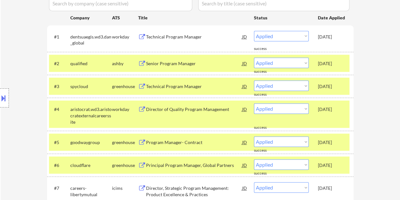
click at [327, 64] on div "[DATE]" at bounding box center [332, 64] width 28 height 6
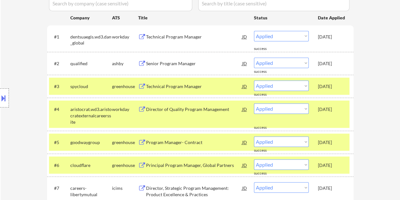
click at [333, 90] on div "[DATE]" at bounding box center [332, 86] width 28 height 11
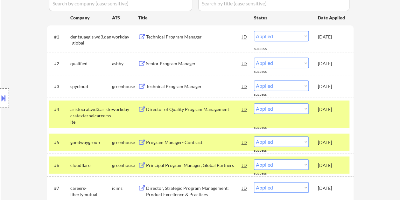
click at [339, 115] on div "[DATE]" at bounding box center [332, 109] width 28 height 11
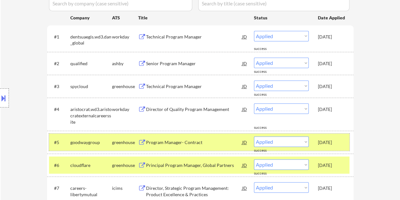
click at [334, 145] on div "[DATE]" at bounding box center [332, 142] width 28 height 6
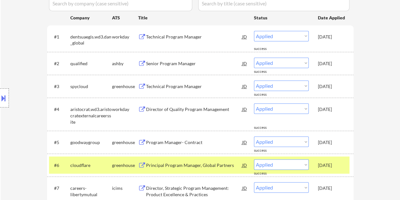
drag, startPoint x: 334, startPoint y: 146, endPoint x: 341, endPoint y: 168, distance: 23.5
click at [341, 169] on div "Sep 10, 2025" at bounding box center [332, 165] width 28 height 11
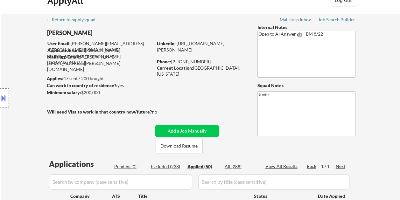
scroll to position [0, 0]
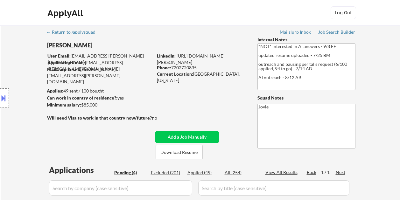
select select ""pending""
click at [190, 103] on div "← Return to /applysquad Mailslurp Inbox Job Search Builder [PERSON_NAME] User E…" at bounding box center [201, 181] width 318 height 313
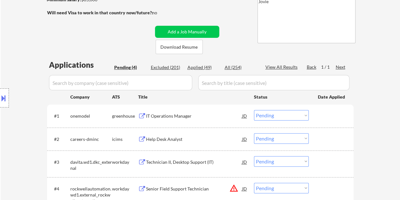
scroll to position [127, 0]
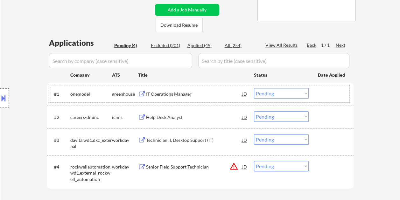
drag, startPoint x: 323, startPoint y: 90, endPoint x: 248, endPoint y: 103, distance: 75.9
click at [323, 90] on div at bounding box center [332, 93] width 28 height 11
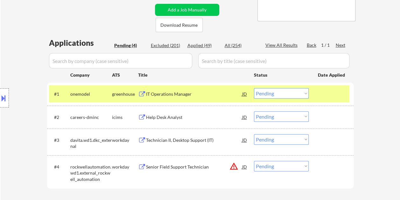
click at [214, 95] on div "IT Operations Manager" at bounding box center [194, 94] width 96 height 6
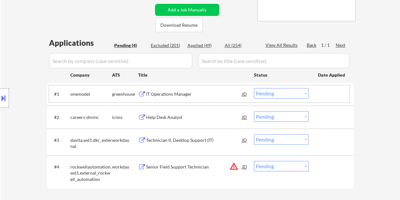
click at [317, 94] on div "#1 onemodel greenhouse IT Operations Manager JD Choose an option... Pending App…" at bounding box center [199, 93] width 301 height 17
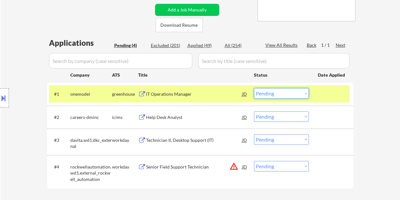
click at [289, 92] on select "Choose an option... Pending Applied Excluded (Questions) Excluded (Expired) Exc…" at bounding box center [281, 93] width 55 height 11
click at [254, 88] on select "Choose an option... Pending Applied Excluded (Questions) Excluded (Expired) Exc…" at bounding box center [281, 93] width 55 height 11
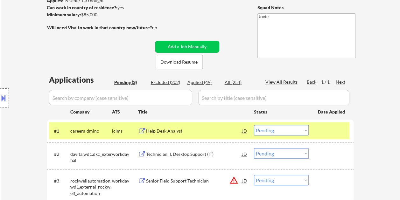
scroll to position [159, 0]
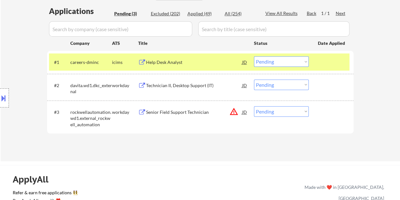
click at [329, 55] on div "#1 careers-dminc icims Help Desk Analyst JD Choose an option... Pending Applied…" at bounding box center [199, 62] width 301 height 17
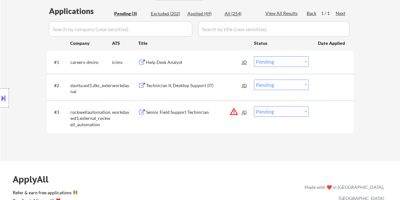
click at [328, 60] on div at bounding box center [332, 61] width 28 height 11
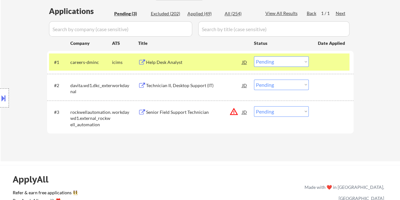
click at [197, 61] on div "Help Desk Analyst" at bounding box center [194, 62] width 96 height 6
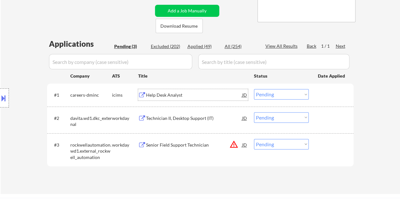
scroll to position [127, 0]
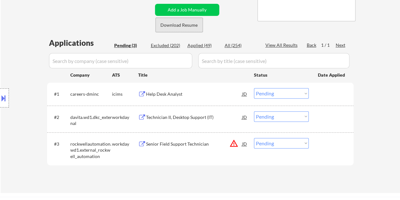
click at [172, 21] on button "Download Resume" at bounding box center [179, 25] width 47 height 14
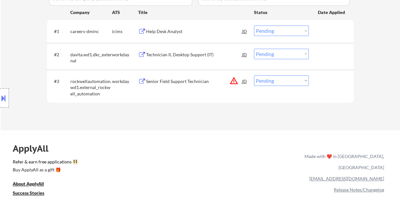
scroll to position [191, 0]
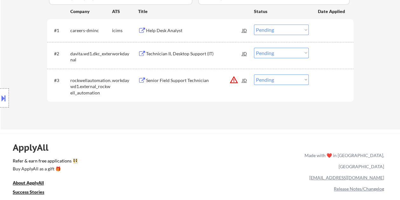
drag, startPoint x: 318, startPoint y: 30, endPoint x: 314, endPoint y: 31, distance: 4.2
click at [317, 30] on div "#1 careers-dminc icims Help Desk Analyst JD Choose an option... Pending Applied…" at bounding box center [199, 30] width 301 height 17
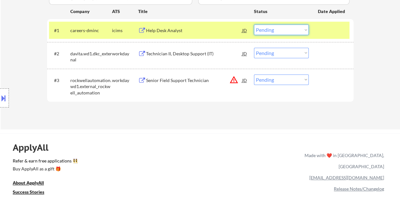
click at [305, 31] on select "Choose an option... Pending Applied Excluded (Questions) Excluded (Expired) Exc…" at bounding box center [281, 30] width 55 height 11
click at [254, 25] on select "Choose an option... Pending Applied Excluded (Questions) Excluded (Expired) Exc…" at bounding box center [281, 30] width 55 height 11
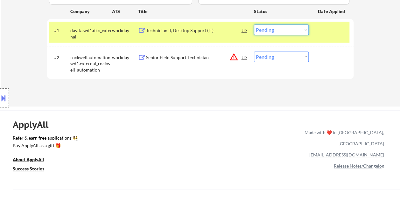
click at [308, 35] on select "Choose an option... Pending Applied Excluded (Questions) Excluded (Expired) Exc…" at bounding box center [281, 30] width 55 height 11
click at [145, 127] on div "ApplyAll Refer & earn free applications 👯‍♀️ Buy ApplyAll as a gift 🎁 About App…" at bounding box center [200, 165] width 400 height 101
click at [141, 29] on button at bounding box center [142, 31] width 8 height 6
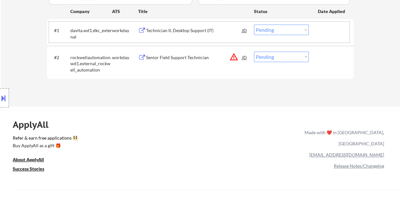
drag, startPoint x: 335, startPoint y: 31, endPoint x: 322, endPoint y: 34, distance: 12.8
click at [333, 32] on div at bounding box center [332, 30] width 28 height 11
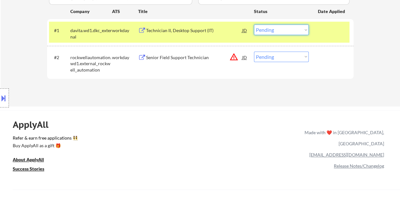
click at [307, 31] on select "Choose an option... Pending Applied Excluded (Questions) Excluded (Expired) Exc…" at bounding box center [281, 30] width 55 height 11
click at [254, 25] on select "Choose an option... Pending Applied Excluded (Questions) Excluded (Expired) Exc…" at bounding box center [281, 30] width 55 height 11
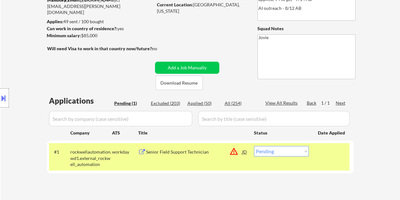
scroll to position [127, 0]
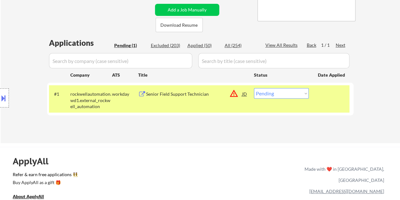
click at [198, 99] on div "Senior Field Support Technician" at bounding box center [194, 93] width 96 height 11
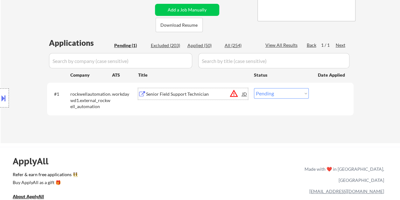
click at [318, 93] on div at bounding box center [332, 93] width 28 height 11
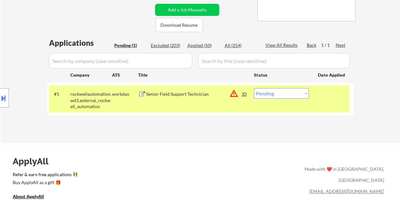
click at [306, 93] on select "Choose an option... Pending Applied Excluded (Questions) Excluded (Expired) Exc…" at bounding box center [281, 93] width 55 height 11
click at [254, 88] on select "Choose an option... Pending Applied Excluded (Questions) Excluded (Expired) Exc…" at bounding box center [281, 93] width 55 height 11
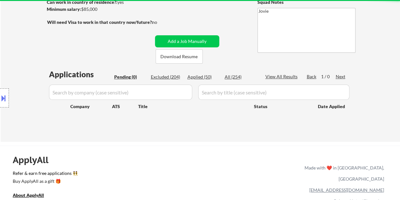
scroll to position [64, 0]
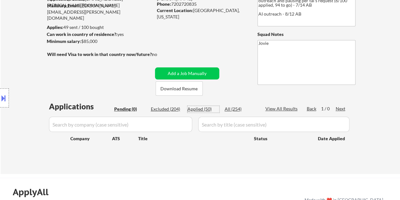
click at [204, 109] on div "Applied (50)" at bounding box center [204, 109] width 32 height 6
select select ""applied""
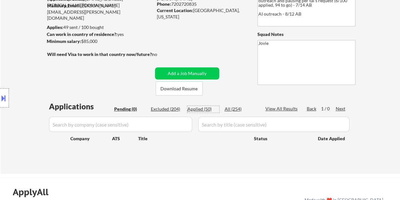
select select ""applied""
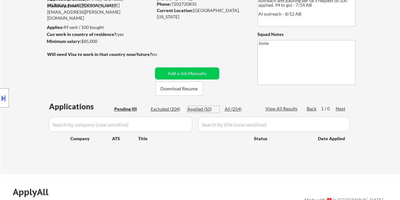
select select ""applied""
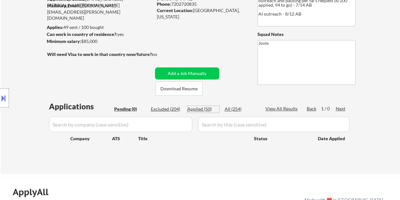
select select ""applied""
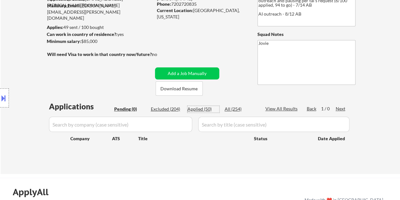
select select ""applied""
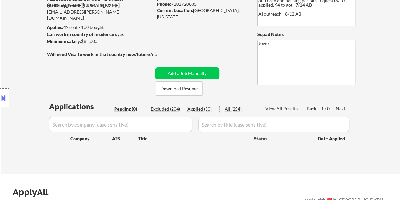
select select ""applied""
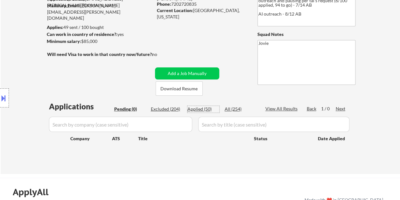
select select ""applied""
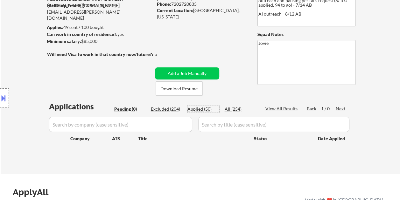
select select ""applied""
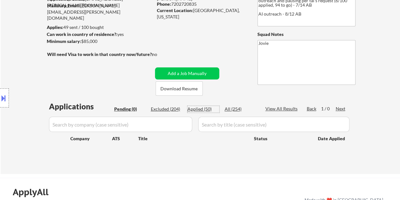
select select ""applied""
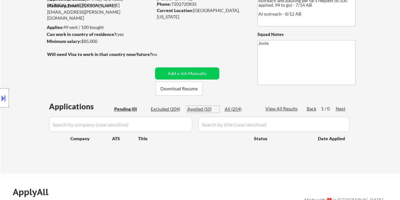
select select ""applied""
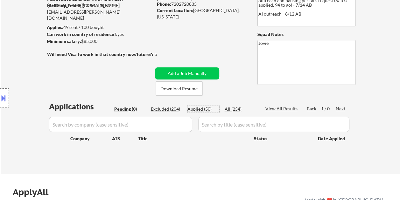
select select ""applied""
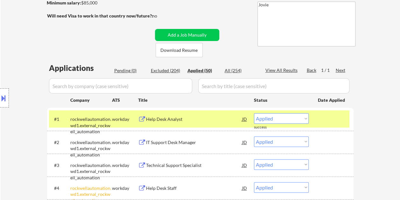
scroll to position [127, 0]
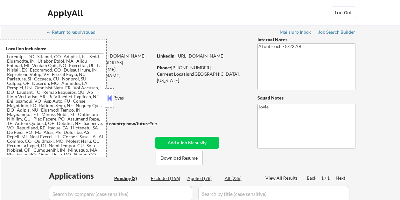
select select ""pending""
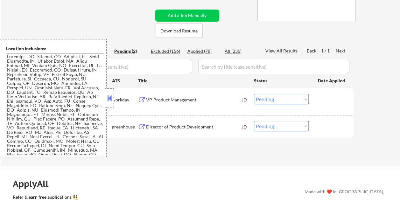
click at [113, 96] on button at bounding box center [109, 99] width 7 height 10
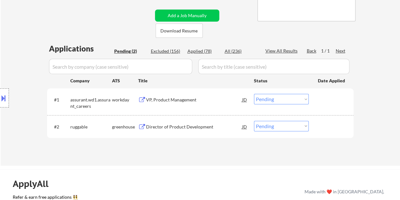
drag, startPoint x: 318, startPoint y: 98, endPoint x: 302, endPoint y: 102, distance: 15.8
click at [318, 98] on div "#1 assurant.wd1.assurant_careers workday VP, Product Management JD Choose an op…" at bounding box center [199, 101] width 301 height 21
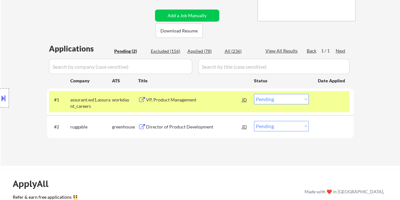
click at [220, 102] on div "VP, Product Management" at bounding box center [194, 100] width 96 height 6
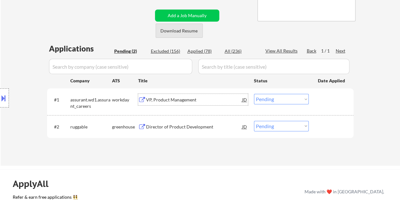
click at [178, 30] on button "Download Resume" at bounding box center [179, 31] width 47 height 14
click at [320, 99] on div at bounding box center [332, 99] width 28 height 11
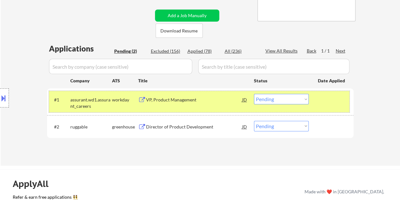
click at [306, 95] on select "Choose an option... Pending Applied Excluded (Questions) Excluded (Expired) Exc…" at bounding box center [281, 99] width 55 height 11
click at [254, 94] on select "Choose an option... Pending Applied Excluded (Questions) Excluded (Expired) Exc…" at bounding box center [281, 99] width 55 height 11
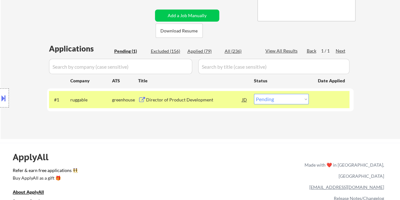
click at [319, 98] on div at bounding box center [332, 99] width 28 height 11
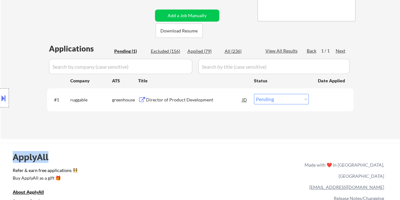
click at [319, 98] on div at bounding box center [332, 99] width 28 height 11
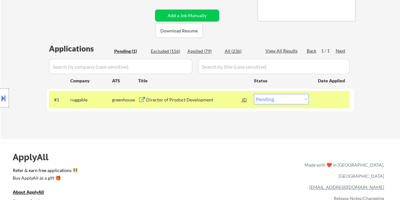
click at [211, 97] on div "Director of Product Development" at bounding box center [194, 100] width 96 height 6
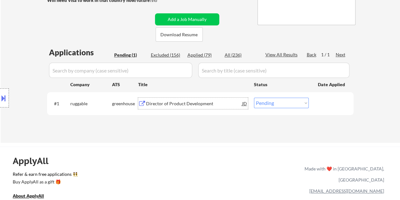
scroll to position [159, 0]
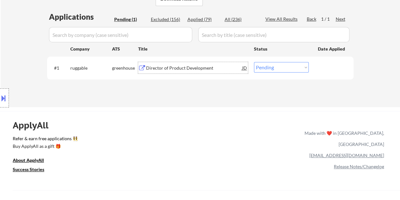
click at [332, 72] on div at bounding box center [332, 67] width 28 height 11
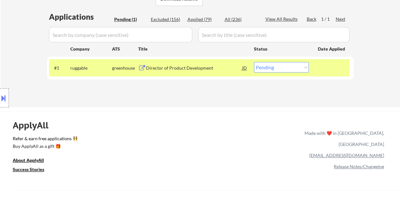
click at [291, 70] on select "Choose an option... Pending Applied Excluded (Questions) Excluded (Expired) Exc…" at bounding box center [281, 67] width 55 height 11
select select ""excluded__bad_match_""
click at [254, 62] on select "Choose an option... Pending Applied Excluded (Questions) Excluded (Expired) Exc…" at bounding box center [281, 67] width 55 height 11
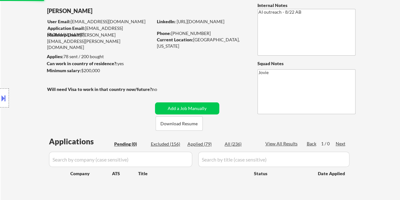
scroll to position [32, 0]
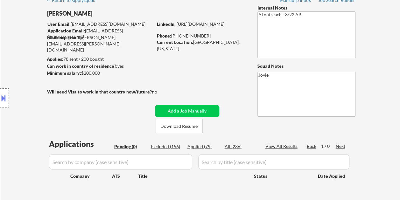
click at [193, 146] on div "Applied (79)" at bounding box center [204, 147] width 32 height 6
select select ""applied""
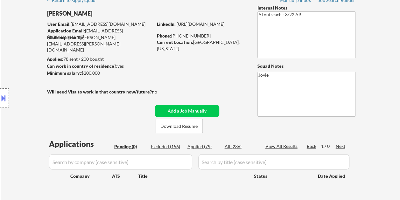
select select ""applied""
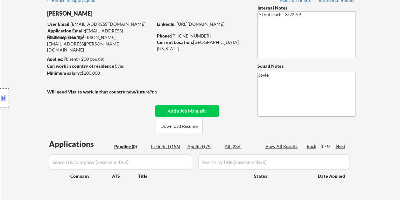
select select ""applied""
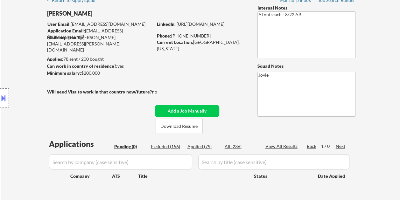
select select ""applied""
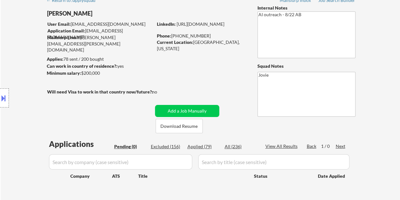
select select ""applied""
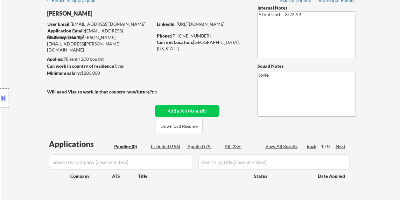
select select ""applied""
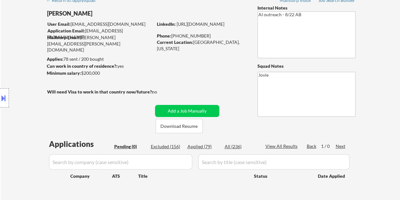
select select ""applied""
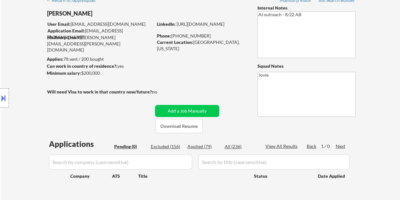
select select ""applied""
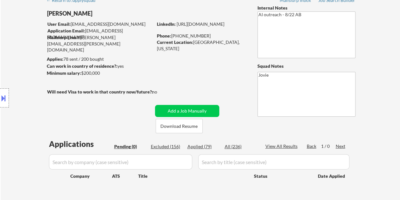
select select ""applied""
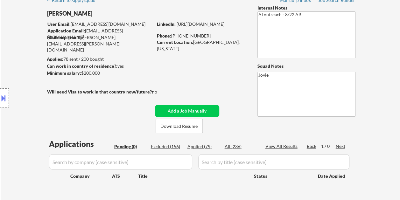
select select ""applied""
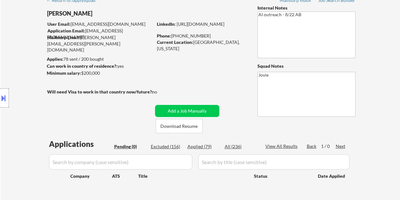
select select ""applied""
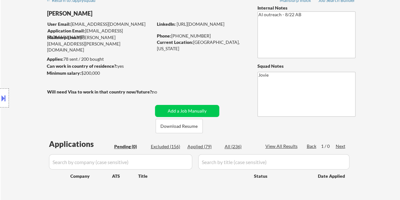
select select ""applied""
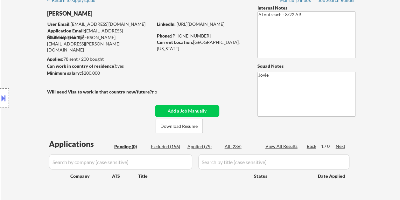
select select ""applied""
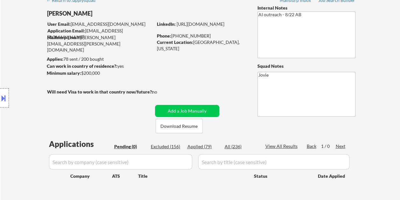
select select ""applied""
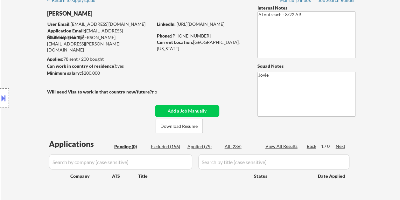
select select ""applied""
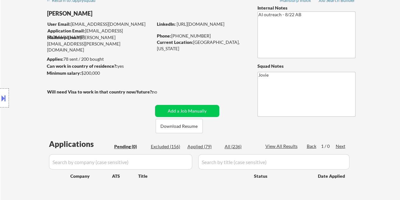
select select ""applied""
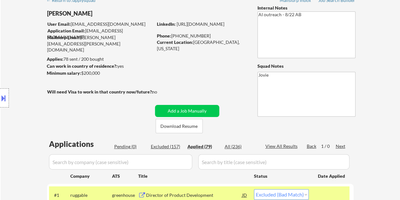
select select ""applied""
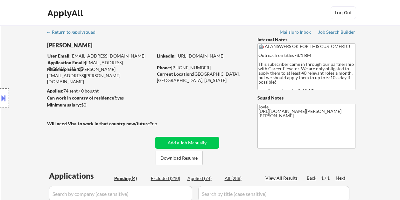
select select ""pending""
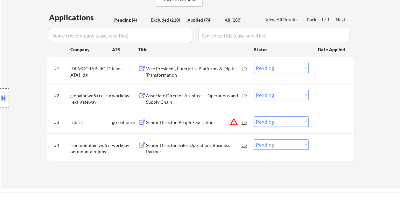
scroll to position [159, 0]
click at [334, 144] on div at bounding box center [332, 144] width 28 height 11
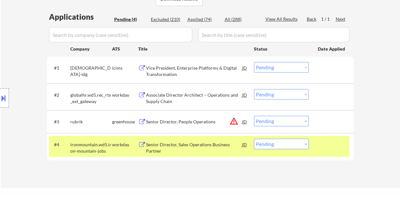
click at [197, 150] on div "Senior Director, Sales Operations Business Partner" at bounding box center [194, 148] width 96 height 12
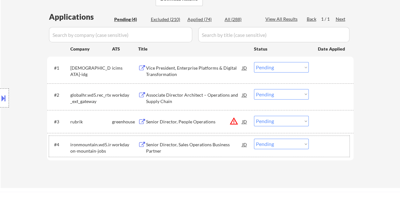
click at [347, 147] on div "#4 ironmountain.wd5.iron-mountain-jobs workday Senior Director, Sales Operation…" at bounding box center [199, 146] width 301 height 21
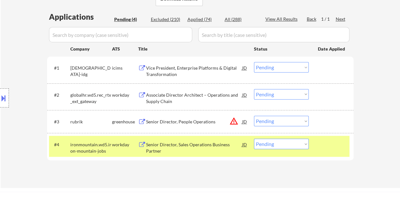
click at [306, 143] on select "Choose an option... Pending Applied Excluded (Questions) Excluded (Expired) Exc…" at bounding box center [281, 144] width 55 height 11
select select ""excluded__bad_match_""
click at [254, 139] on select "Choose an option... Pending Applied Excluded (Questions) Excluded (Expired) Exc…" at bounding box center [281, 144] width 55 height 11
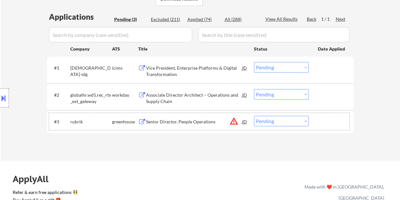
click at [324, 118] on div at bounding box center [332, 121] width 28 height 11
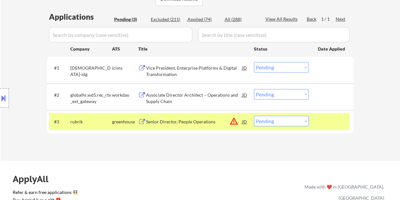
click at [197, 120] on div "Senior Director, People Operations" at bounding box center [194, 122] width 96 height 6
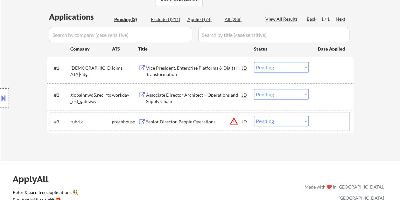
click at [319, 120] on div at bounding box center [332, 121] width 28 height 11
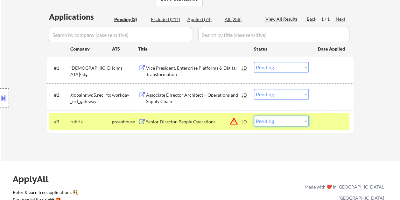
click at [304, 121] on select "Choose an option... Pending Applied Excluded (Questions) Excluded (Expired) Exc…" at bounding box center [281, 121] width 55 height 11
select select ""excluded__bad_match_""
click at [254, 116] on select "Choose an option... Pending Applied Excluded (Questions) Excluded (Expired) Exc…" at bounding box center [281, 121] width 55 height 11
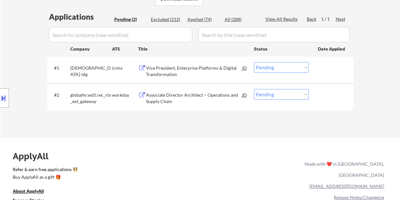
drag, startPoint x: 319, startPoint y: 95, endPoint x: 264, endPoint y: 94, distance: 54.5
click at [318, 96] on div at bounding box center [332, 94] width 28 height 11
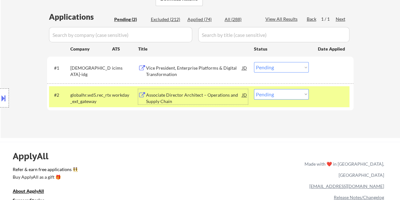
click at [208, 92] on div "Associate Director Architect – Operations and Supply Chain" at bounding box center [194, 98] width 96 height 12
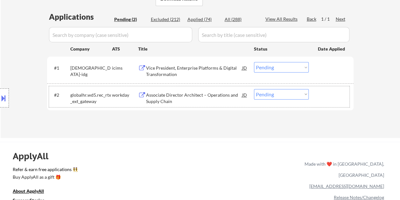
drag, startPoint x: 323, startPoint y: 96, endPoint x: 310, endPoint y: 96, distance: 13.1
click at [322, 96] on div at bounding box center [332, 94] width 28 height 11
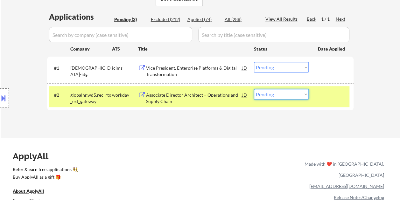
click at [307, 96] on select "Choose an option... Pending Applied Excluded (Questions) Excluded (Expired) Exc…" at bounding box center [281, 94] width 55 height 11
select select ""excluded__bad_match_""
click at [254, 89] on select "Choose an option... Pending Applied Excluded (Questions) Excluded (Expired) Exc…" at bounding box center [281, 94] width 55 height 11
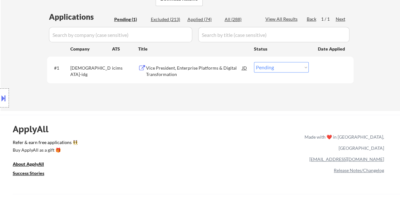
click at [334, 71] on div at bounding box center [332, 67] width 28 height 11
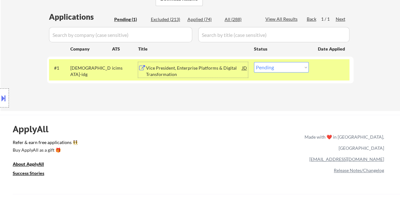
click at [210, 66] on div "Vice President, Enterprise Platforms & Digital Transformation" at bounding box center [194, 71] width 96 height 12
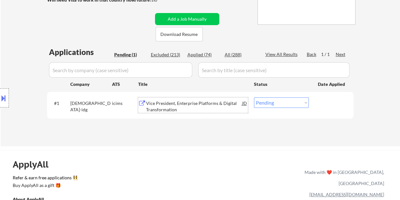
scroll to position [96, 0]
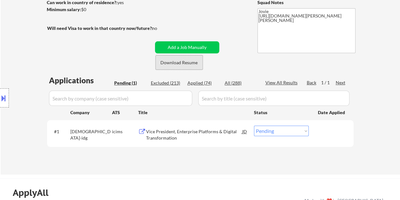
click at [179, 61] on button "Download Resume" at bounding box center [179, 62] width 47 height 14
click at [206, 19] on div "← Return to /applysquad Mailslurp Inbox Job Search Builder Craig Copland User E…" at bounding box center [201, 50] width 318 height 240
click at [322, 130] on div at bounding box center [332, 131] width 28 height 11
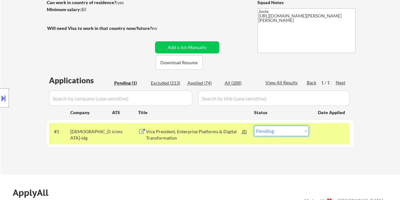
click at [303, 130] on select "Choose an option... Pending Applied Excluded (Questions) Excluded (Expired) Exc…" at bounding box center [281, 131] width 55 height 11
select select ""excluded__expired_""
click at [254, 126] on select "Choose an option... Pending Applied Excluded (Questions) Excluded (Expired) Exc…" at bounding box center [281, 131] width 55 height 11
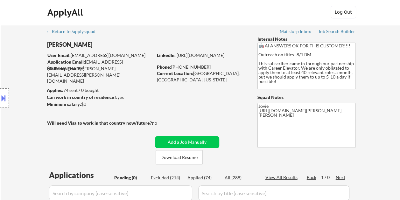
scroll to position [0, 0]
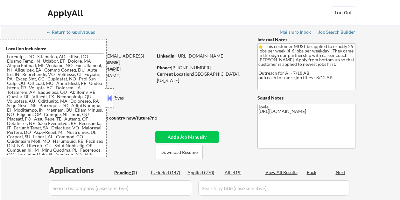
select select ""pending""
click at [111, 93] on div at bounding box center [109, 98] width 9 height 19
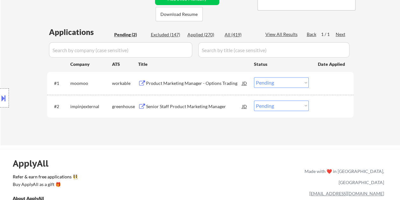
scroll to position [159, 0]
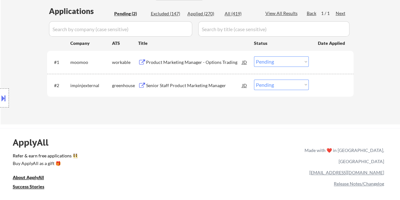
click at [322, 59] on div at bounding box center [332, 61] width 28 height 11
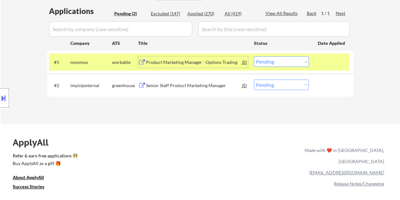
click at [169, 68] on div "Product Marketing Manager - Options Trading" at bounding box center [194, 61] width 96 height 11
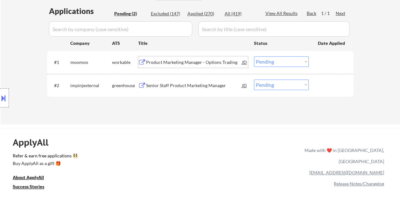
click at [326, 61] on div at bounding box center [332, 61] width 28 height 11
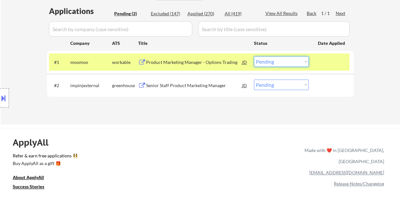
click at [303, 61] on select "Choose an option... Pending Applied Excluded (Questions) Excluded (Expired) Exc…" at bounding box center [281, 61] width 55 height 11
click at [254, 56] on select "Choose an option... Pending Applied Excluded (Questions) Excluded (Expired) Exc…" at bounding box center [281, 61] width 55 height 11
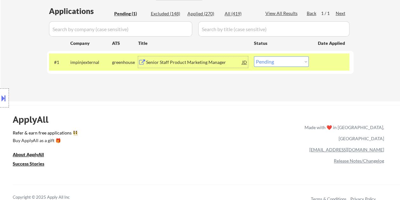
click at [179, 62] on div "Senior Staff Product Marketing Manager" at bounding box center [194, 62] width 96 height 6
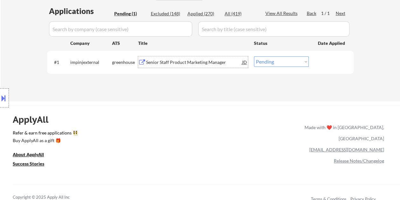
click at [324, 63] on div at bounding box center [332, 61] width 28 height 11
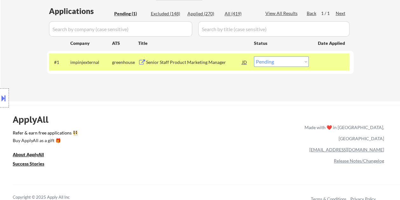
click at [303, 64] on select "Choose an option... Pending Applied Excluded (Questions) Excluded (Expired) Exc…" at bounding box center [281, 61] width 55 height 11
select select ""excluded__bad_match_""
click at [254, 56] on select "Choose an option... Pending Applied Excluded (Questions) Excluded (Expired) Exc…" at bounding box center [281, 61] width 55 height 11
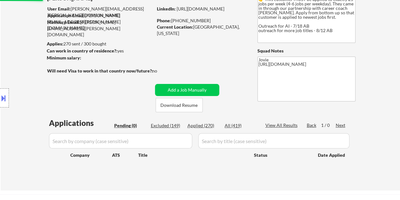
scroll to position [32, 0]
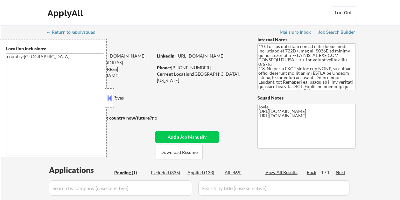
click at [113, 104] on div at bounding box center [109, 98] width 9 height 19
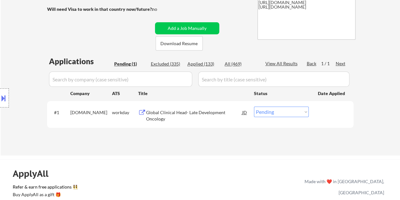
scroll to position [127, 0]
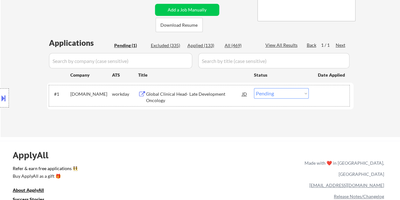
drag, startPoint x: 320, startPoint y: 93, endPoint x: 258, endPoint y: 91, distance: 61.8
click at [320, 94] on div at bounding box center [332, 93] width 28 height 11
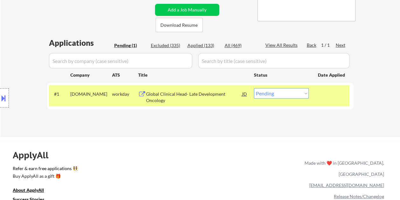
click at [240, 91] on div "Global Clinical Head- Late Development Oncology" at bounding box center [194, 97] width 96 height 12
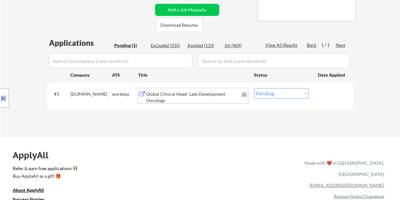
click at [321, 101] on div "#1 [DOMAIN_NAME] workday Global Clinical Head- Late Development Oncology JD Cho…" at bounding box center [199, 95] width 301 height 21
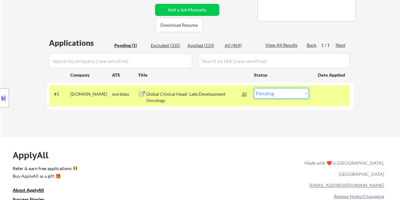
click at [302, 94] on select "Choose an option... Pending Applied Excluded (Questions) Excluded (Expired) Exc…" at bounding box center [281, 93] width 55 height 11
select select ""excluded__bad_match_""
click at [254, 88] on select "Choose an option... Pending Applied Excluded (Questions) Excluded (Expired) Exc…" at bounding box center [281, 93] width 55 height 11
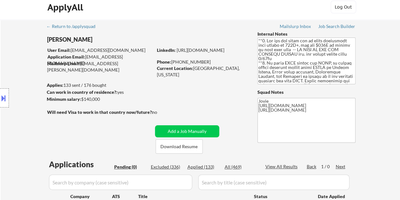
scroll to position [0, 0]
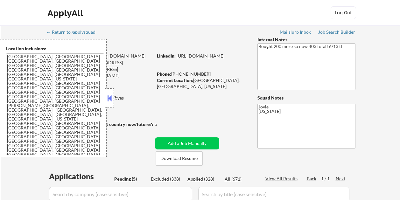
select select ""pending""
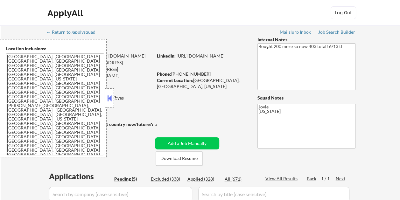
click at [110, 94] on button at bounding box center [109, 99] width 7 height 10
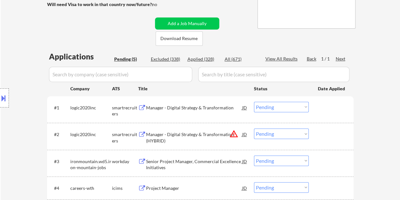
scroll to position [127, 0]
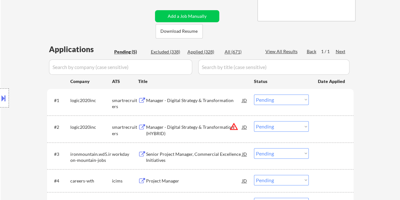
click at [327, 108] on div "#1 logic2020inc smartrecruiters Manager - Digital Strategy & Transformation JD …" at bounding box center [199, 102] width 301 height 21
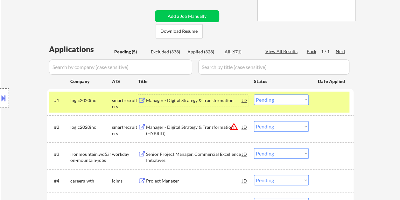
click at [226, 105] on div "Manager - Digital Strategy & Transformation" at bounding box center [194, 100] width 96 height 11
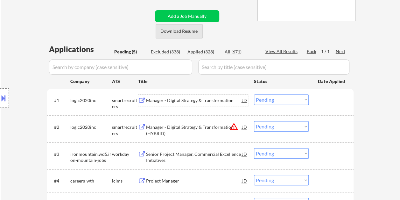
click at [190, 34] on button "Download Resume" at bounding box center [179, 31] width 47 height 14
click at [233, 2] on div "← Return to /applysquad Mailslurp Inbox Job Search Builder [PERSON_NAME] User E…" at bounding box center [201, 68] width 318 height 340
drag, startPoint x: 318, startPoint y: 100, endPoint x: 322, endPoint y: 99, distance: 4.6
click at [318, 100] on div "#1 logic2020inc smartrecruiters Manager - Digital Strategy & Transformation JD …" at bounding box center [199, 102] width 301 height 21
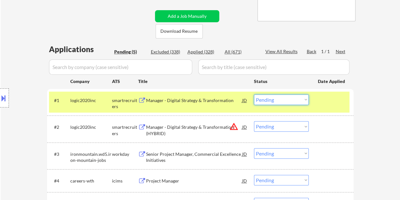
click at [302, 101] on select "Choose an option... Pending Applied Excluded (Questions) Excluded (Expired) Exc…" at bounding box center [281, 100] width 55 height 11
click at [254, 95] on select "Choose an option... Pending Applied Excluded (Questions) Excluded (Expired) Exc…" at bounding box center [281, 100] width 55 height 11
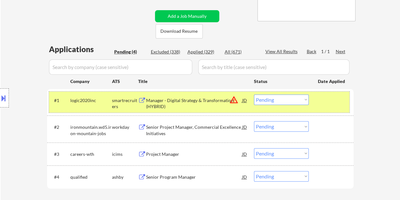
click at [323, 106] on div "#1 logic2020inc smartrecruiters Manager - Digital Strategy & Transformation (HY…" at bounding box center [199, 102] width 301 height 21
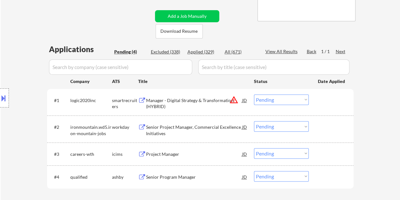
click at [324, 104] on div at bounding box center [332, 100] width 28 height 11
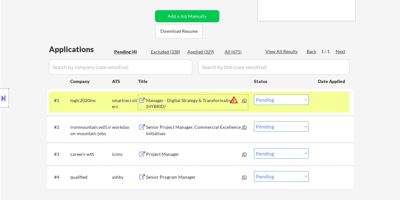
click at [172, 103] on div "Manager - Digital Strategy & Transformation (HYBRID)" at bounding box center [194, 103] width 96 height 12
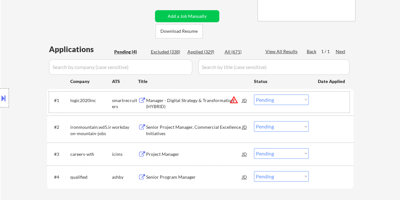
click at [329, 106] on div "#1 logic2020inc smartrecruiters Manager - Digital Strategy & Transformation (HY…" at bounding box center [199, 102] width 301 height 21
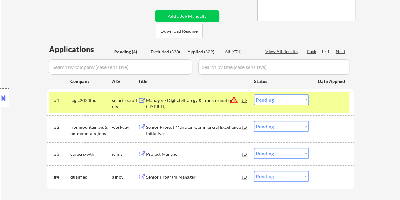
click at [306, 100] on select "Choose an option... Pending Applied Excluded (Questions) Excluded (Expired) Exc…" at bounding box center [281, 100] width 55 height 11
click at [254, 95] on select "Choose an option... Pending Applied Excluded (Questions) Excluded (Expired) Exc…" at bounding box center [281, 100] width 55 height 11
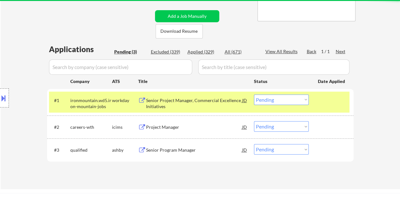
click at [322, 102] on div at bounding box center [332, 100] width 28 height 11
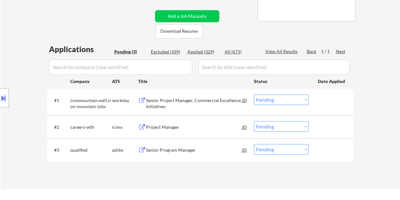
click at [335, 103] on div at bounding box center [332, 100] width 28 height 11
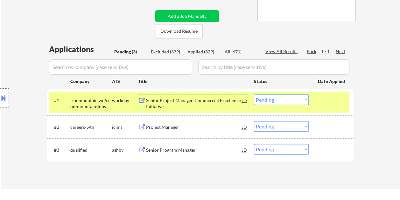
click at [187, 98] on div "Senior Project Manager, Commercial Excellence Initiatives" at bounding box center [194, 103] width 96 height 12
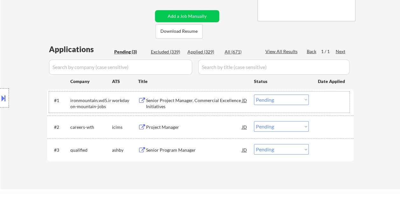
drag, startPoint x: 338, startPoint y: 98, endPoint x: 289, endPoint y: 102, distance: 48.9
click at [335, 99] on div at bounding box center [332, 100] width 28 height 11
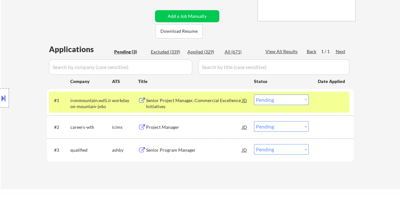
click at [218, 104] on div "Senior Project Manager, Commercial Excellence Initiatives" at bounding box center [194, 103] width 96 height 12
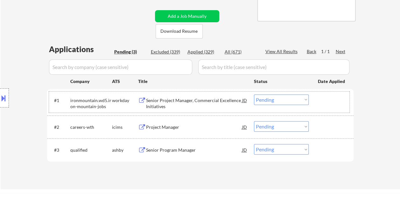
click at [323, 104] on div at bounding box center [332, 100] width 28 height 11
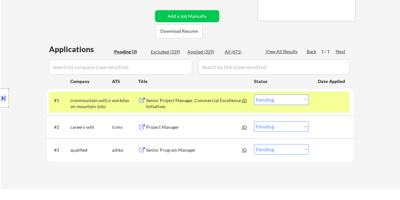
click at [306, 102] on select "Choose an option... Pending Applied Excluded (Questions) Excluded (Expired) Exc…" at bounding box center [281, 100] width 55 height 11
click at [254, 95] on select "Choose an option... Pending Applied Excluded (Questions) Excluded (Expired) Exc…" at bounding box center [281, 100] width 55 height 11
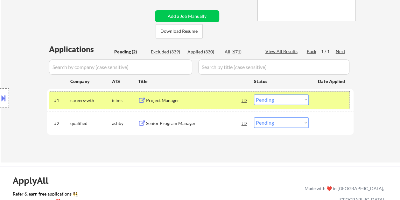
click at [320, 100] on div at bounding box center [332, 100] width 28 height 11
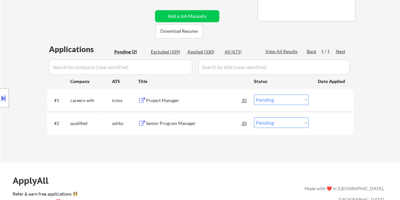
drag, startPoint x: 323, startPoint y: 99, endPoint x: 254, endPoint y: 103, distance: 69.5
click at [324, 99] on div at bounding box center [332, 100] width 28 height 11
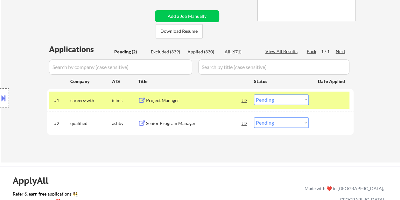
click at [205, 103] on div "Project Manager" at bounding box center [194, 100] width 96 height 6
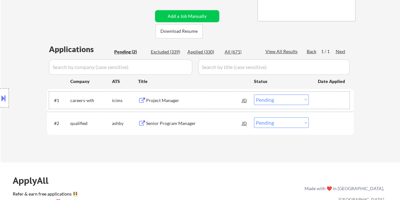
click at [324, 100] on div at bounding box center [332, 100] width 28 height 11
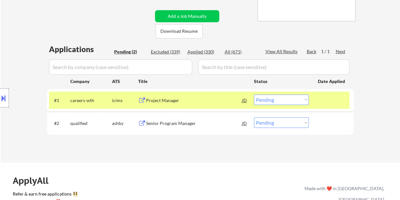
drag, startPoint x: 306, startPoint y: 100, endPoint x: 302, endPoint y: 101, distance: 4.9
click at [306, 100] on select "Choose an option... Pending Applied Excluded (Questions) Excluded (Expired) Exc…" at bounding box center [281, 100] width 55 height 11
click at [254, 95] on select "Choose an option... Pending Applied Excluded (Questions) Excluded (Expired) Exc…" at bounding box center [281, 100] width 55 height 11
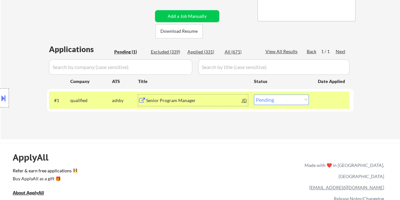
click at [192, 100] on div "Senior Program Manager" at bounding box center [194, 100] width 96 height 6
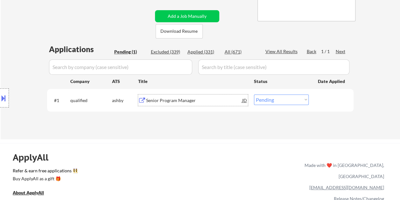
click at [304, 101] on select "Choose an option... Pending Applied Excluded (Questions) Excluded (Expired) Exc…" at bounding box center [281, 100] width 55 height 11
select select ""applied""
click at [254, 95] on select "Choose an option... Pending Applied Excluded (Questions) Excluded (Expired) Exc…" at bounding box center [281, 100] width 55 height 11
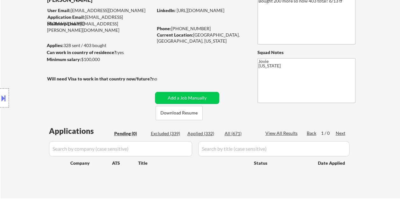
scroll to position [32, 0]
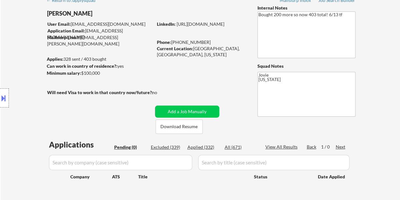
click at [207, 147] on div "Applied (332)" at bounding box center [204, 147] width 32 height 6
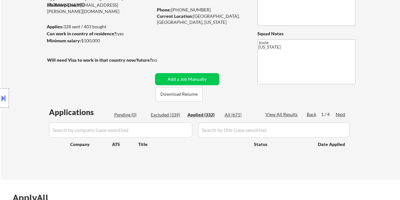
scroll to position [127, 0]
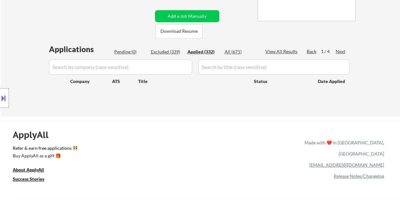
select select ""applied""
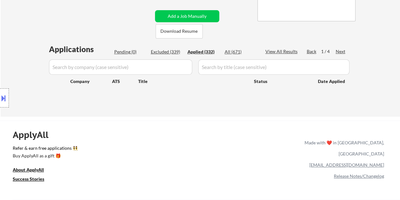
select select ""applied""
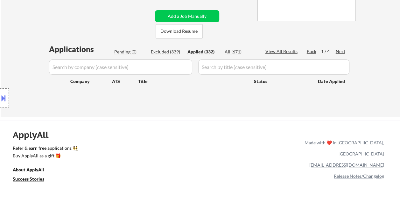
select select ""applied""
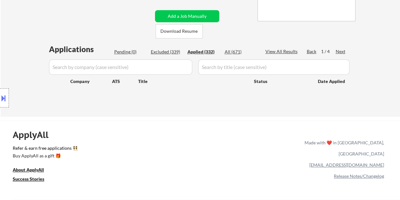
select select ""applied""
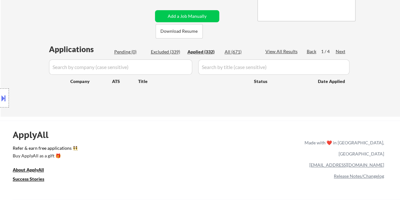
select select ""applied""
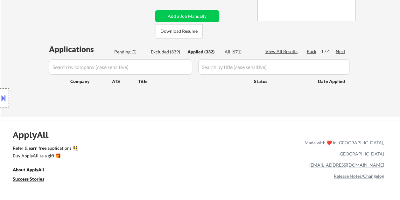
select select ""applied""
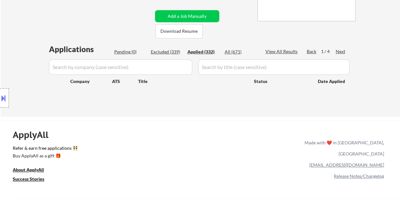
select select ""applied""
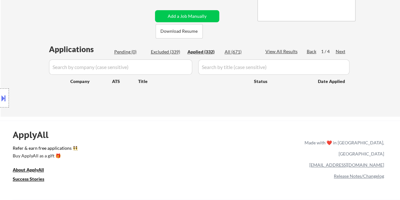
select select ""applied""
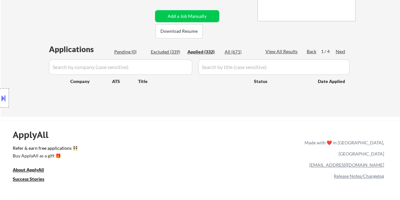
select select ""applied""
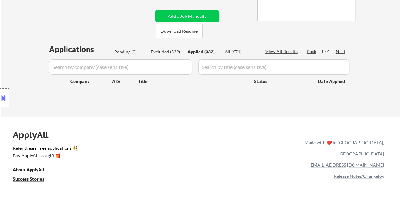
select select ""applied""
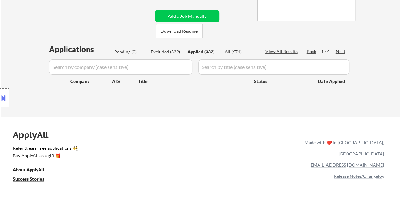
select select ""applied""
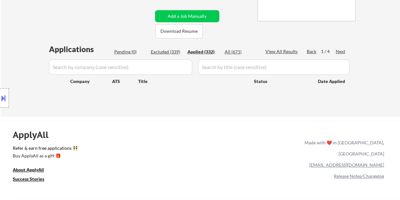
select select ""applied""
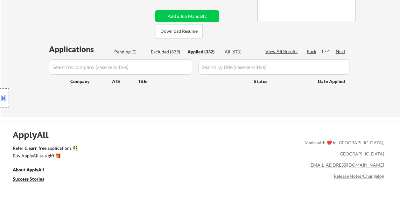
select select ""applied""
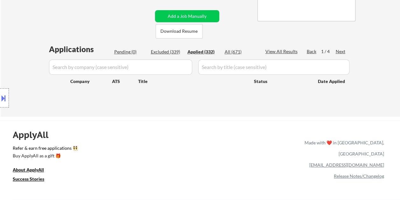
select select ""applied""
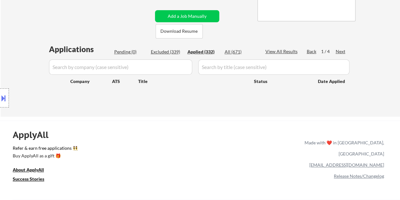
select select ""applied""
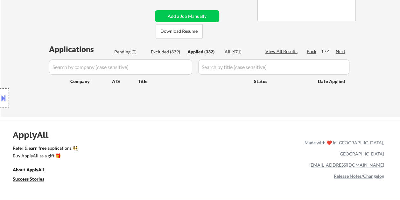
select select ""applied""
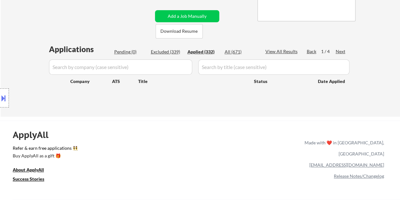
select select ""applied""
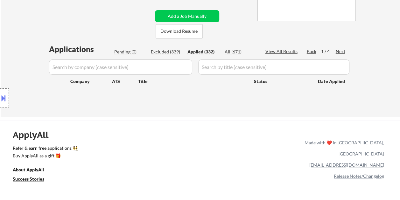
select select ""applied""
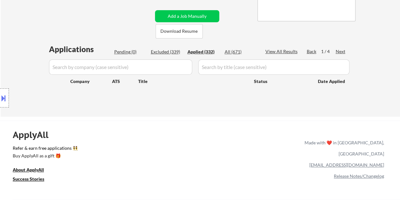
select select ""applied""
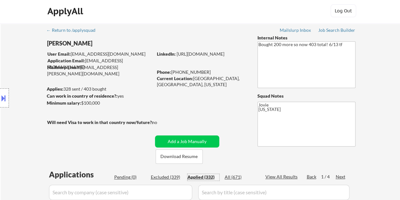
scroll to position [0, 0]
